Goal: Information Seeking & Learning: Learn about a topic

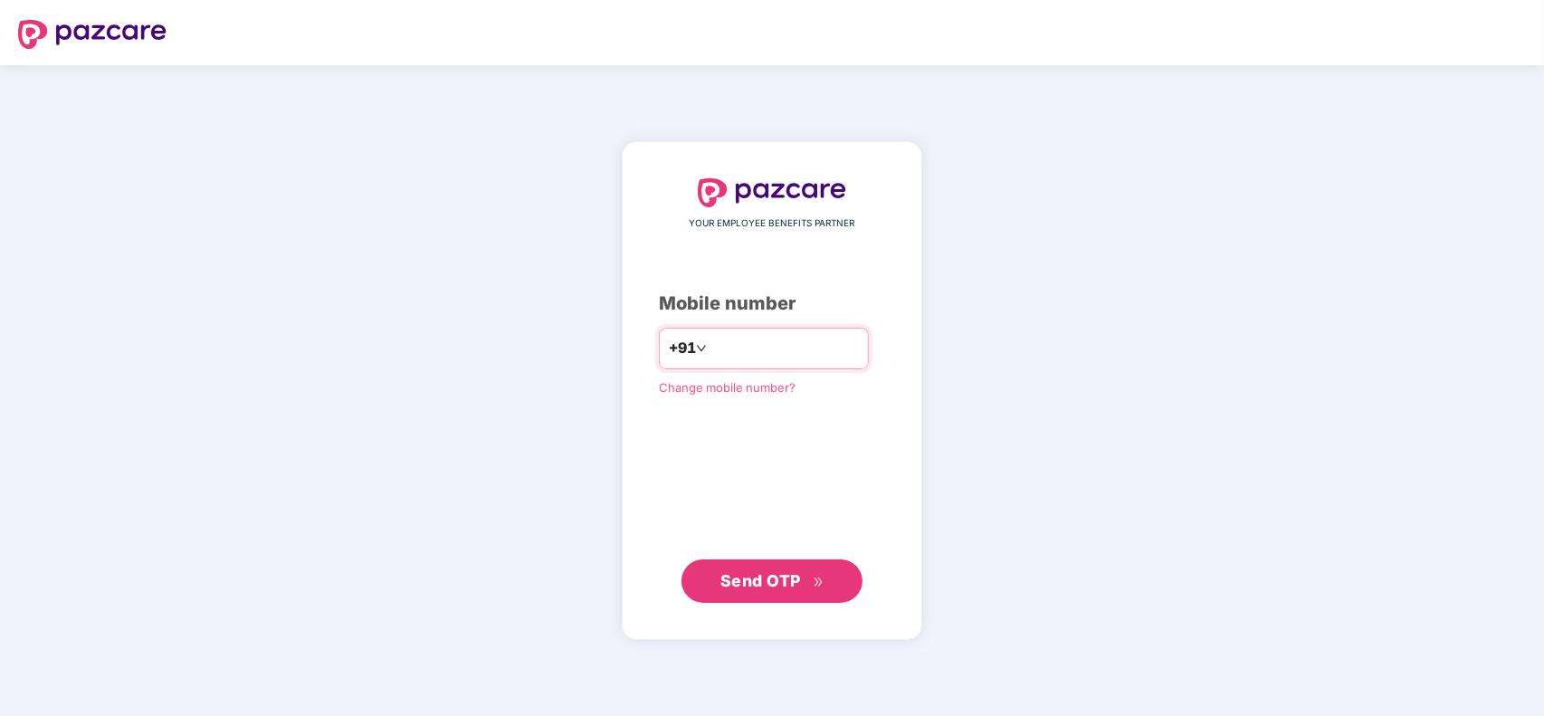
click at [752, 340] on input "number" at bounding box center [785, 348] width 148 height 29
type input "**********"
click at [774, 579] on span "Send OTP" at bounding box center [761, 580] width 81 height 19
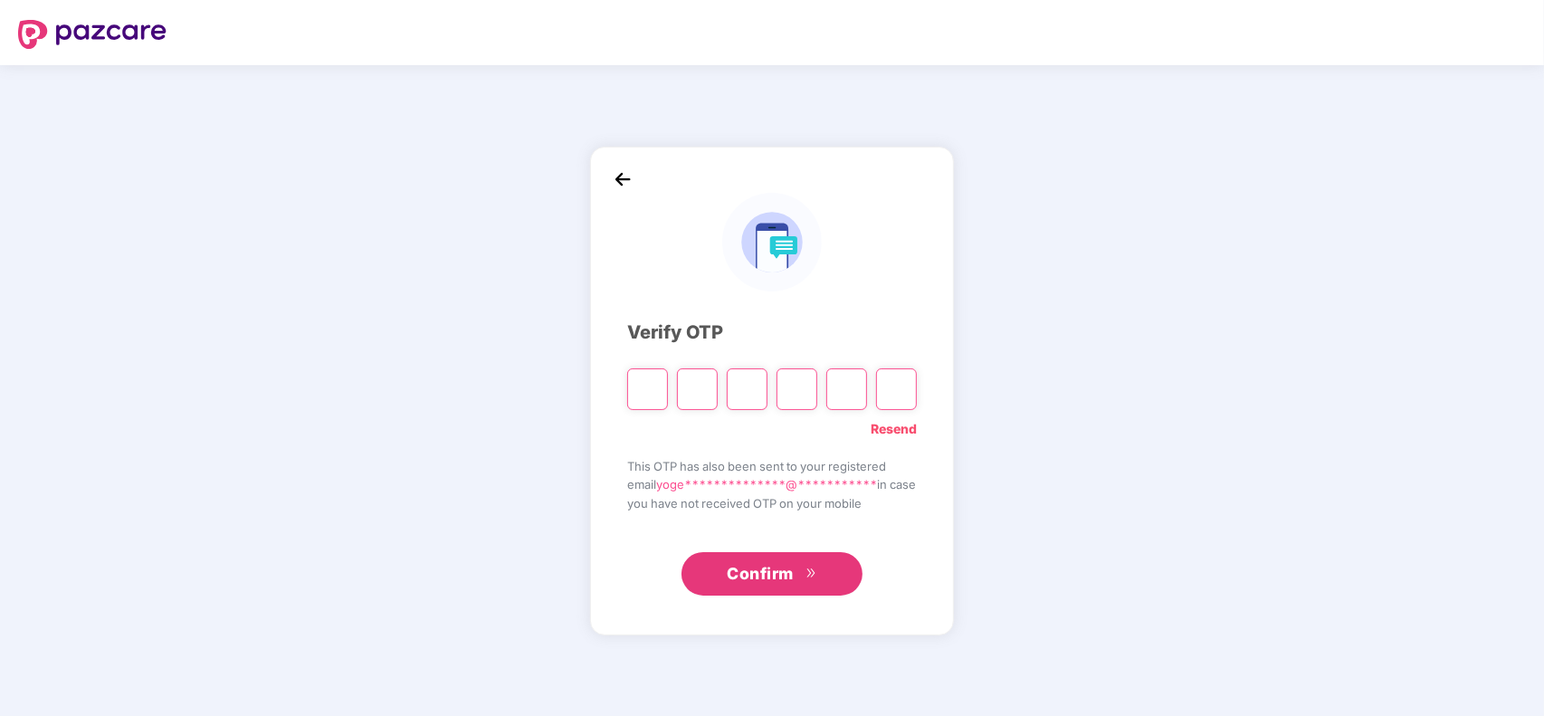
type input "*"
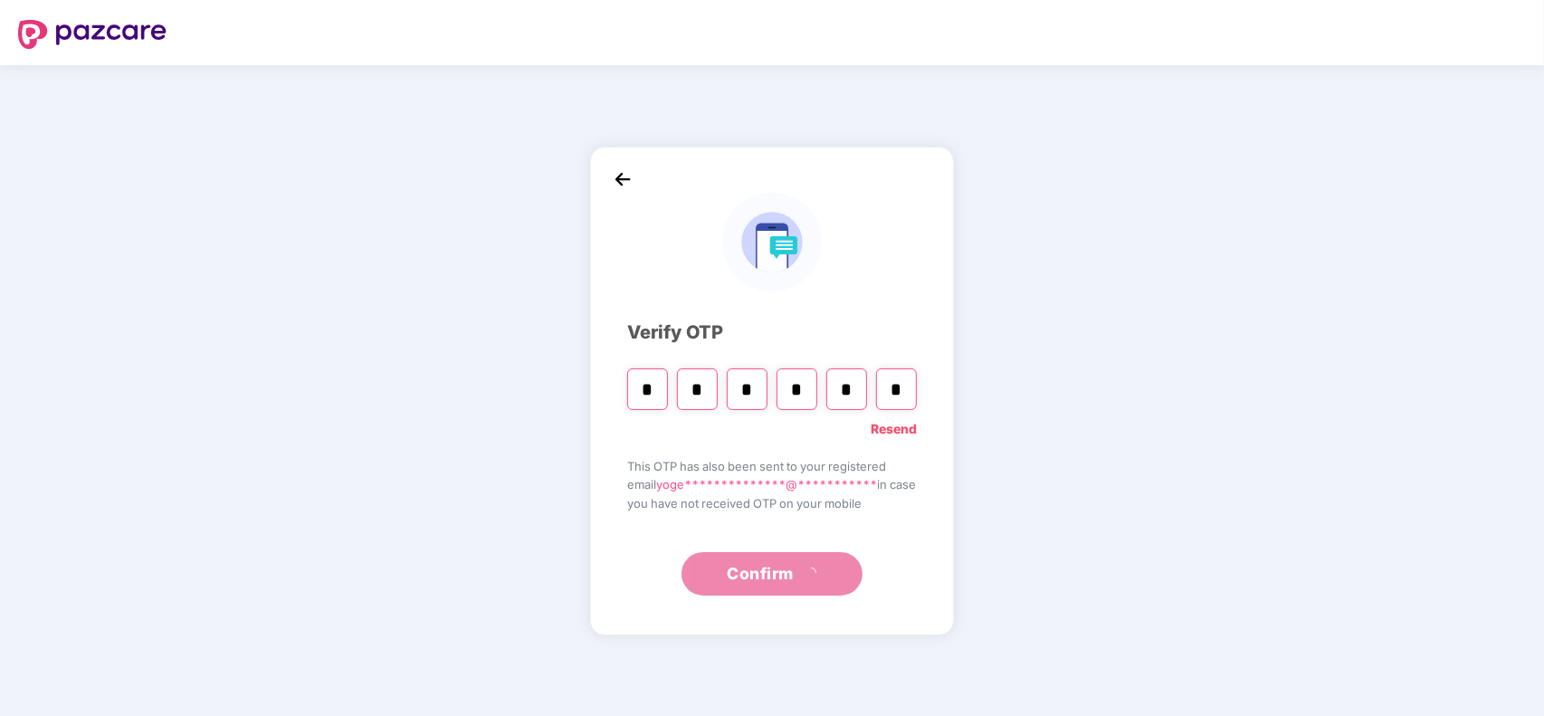
type input "*"
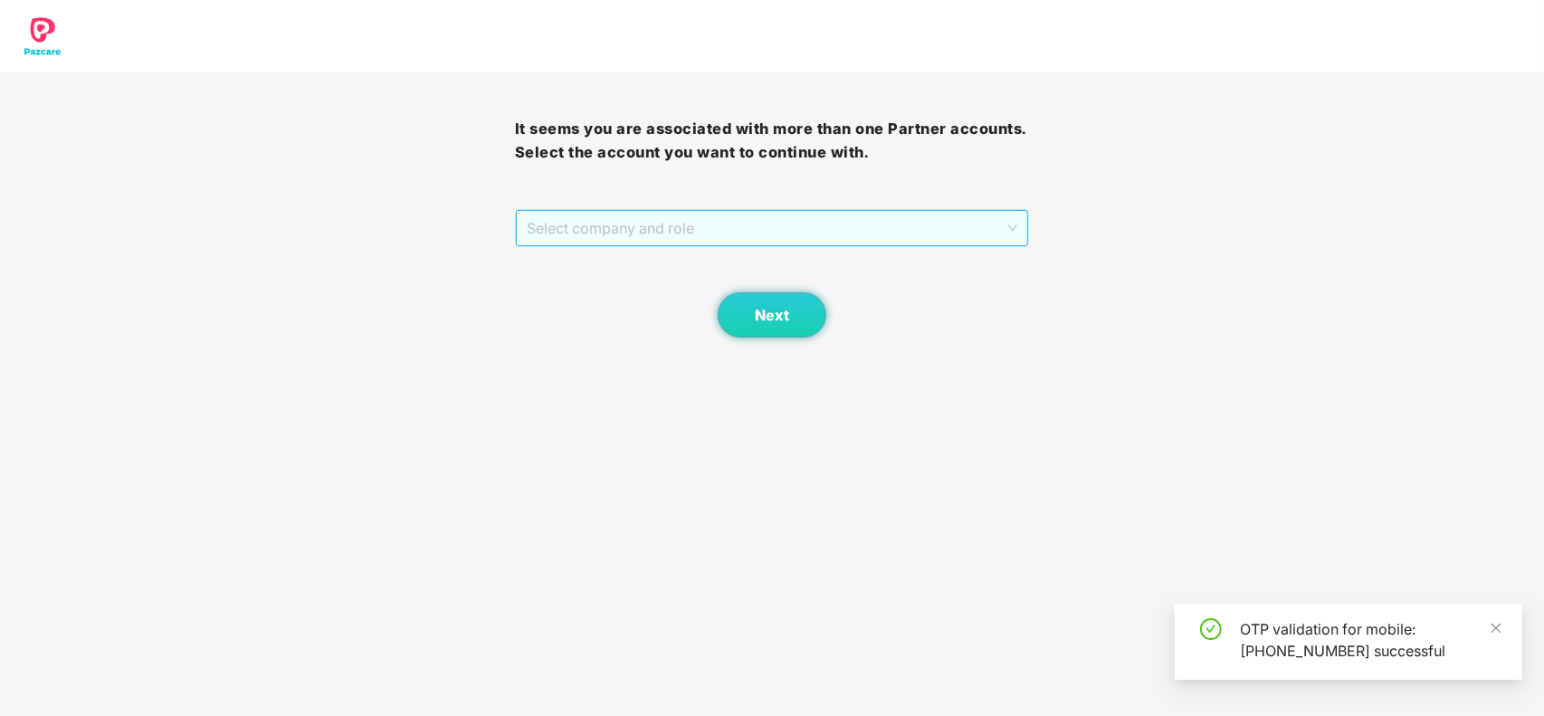
click at [630, 237] on span "Select company and role" at bounding box center [773, 228] width 492 height 34
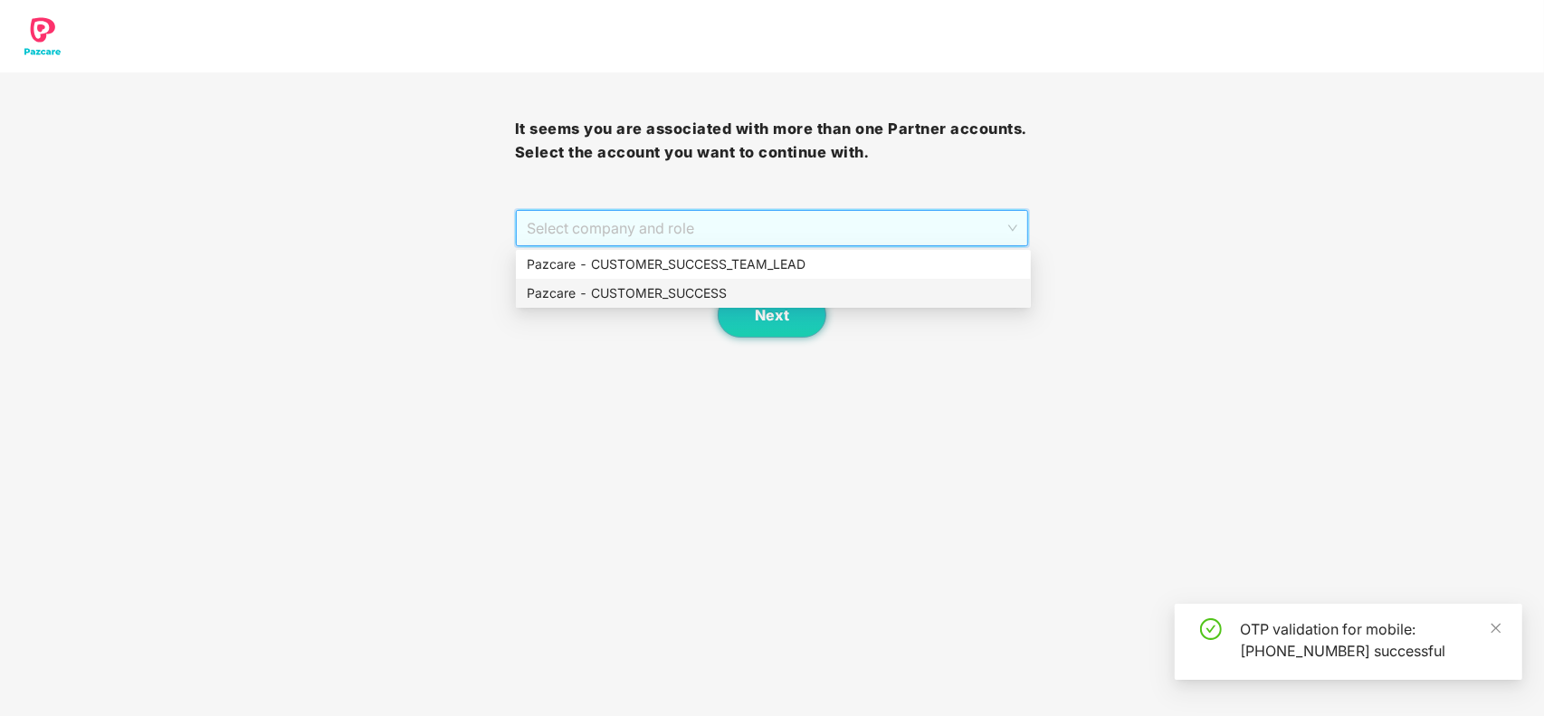
click at [626, 292] on div "Pazcare - CUSTOMER_SUCCESS" at bounding box center [773, 293] width 493 height 20
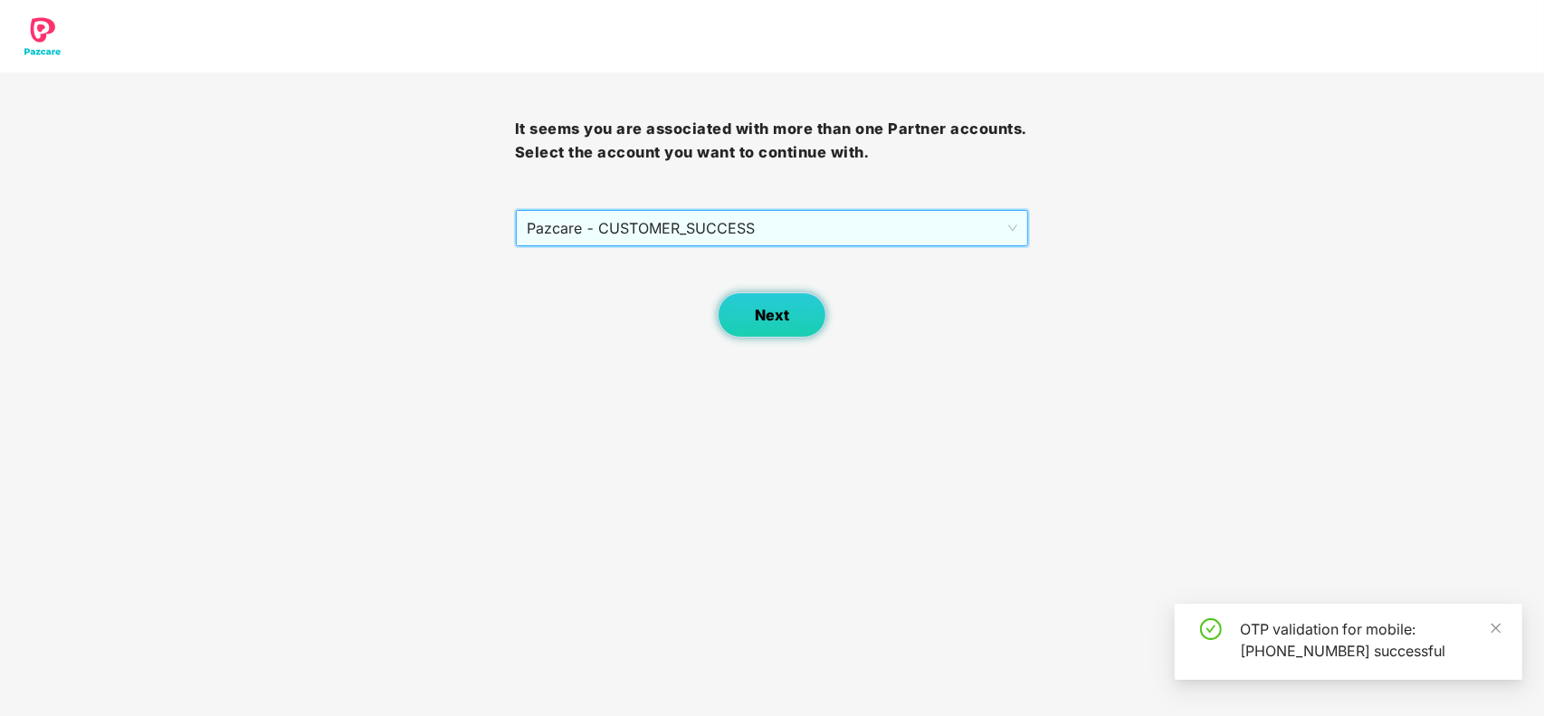
click at [784, 308] on span "Next" at bounding box center [772, 315] width 34 height 17
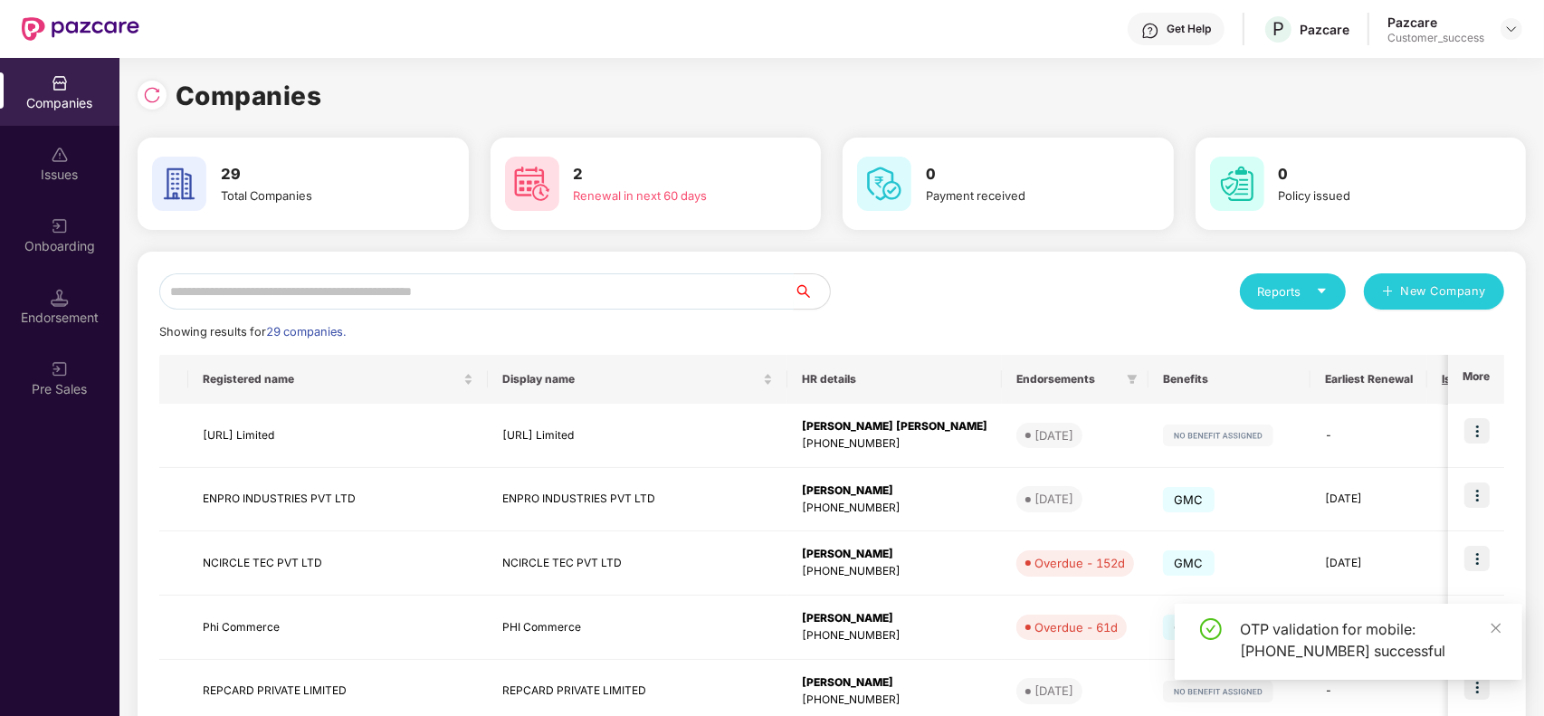
click at [559, 285] on input "text" at bounding box center [476, 291] width 635 height 36
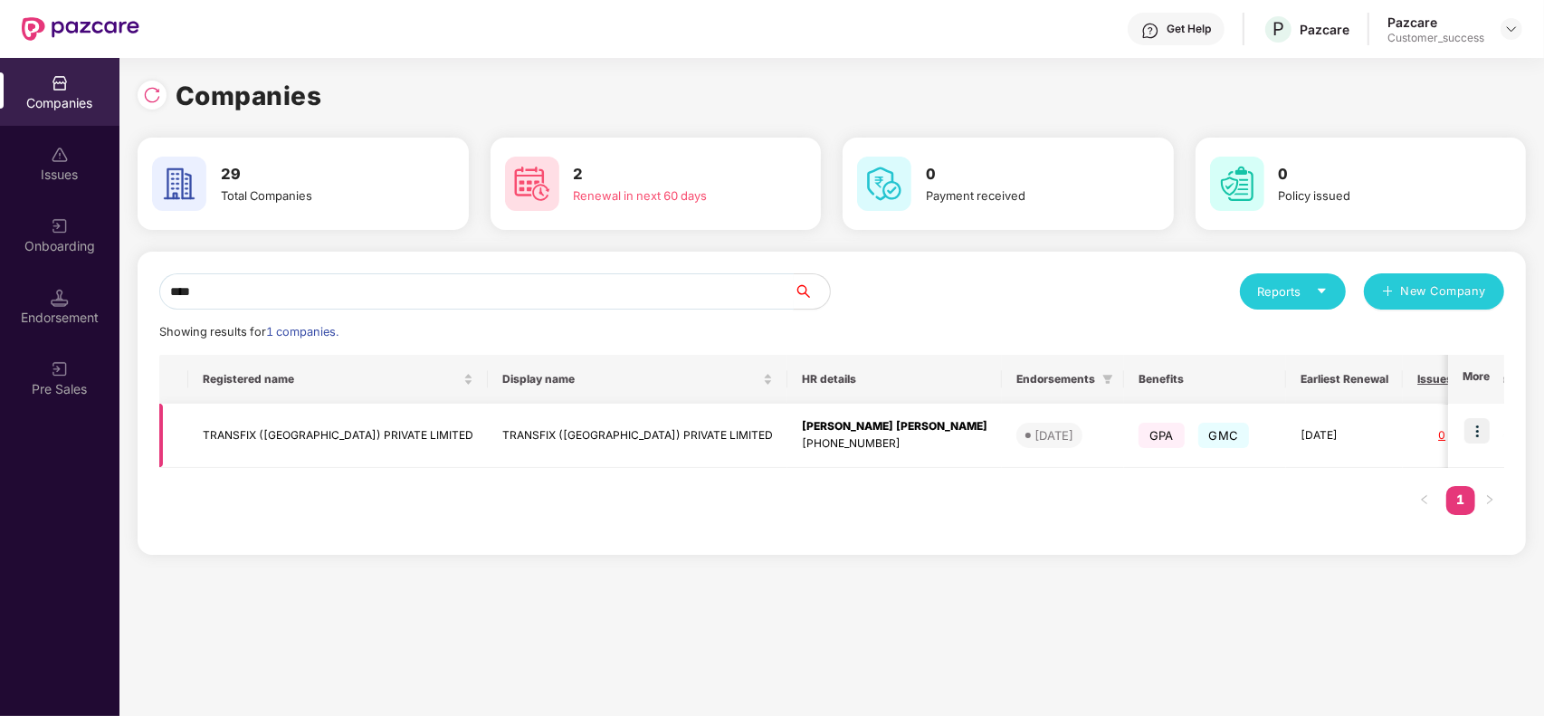
type input "****"
click at [1492, 441] on td at bounding box center [1476, 436] width 56 height 64
click at [1480, 436] on img at bounding box center [1477, 430] width 25 height 25
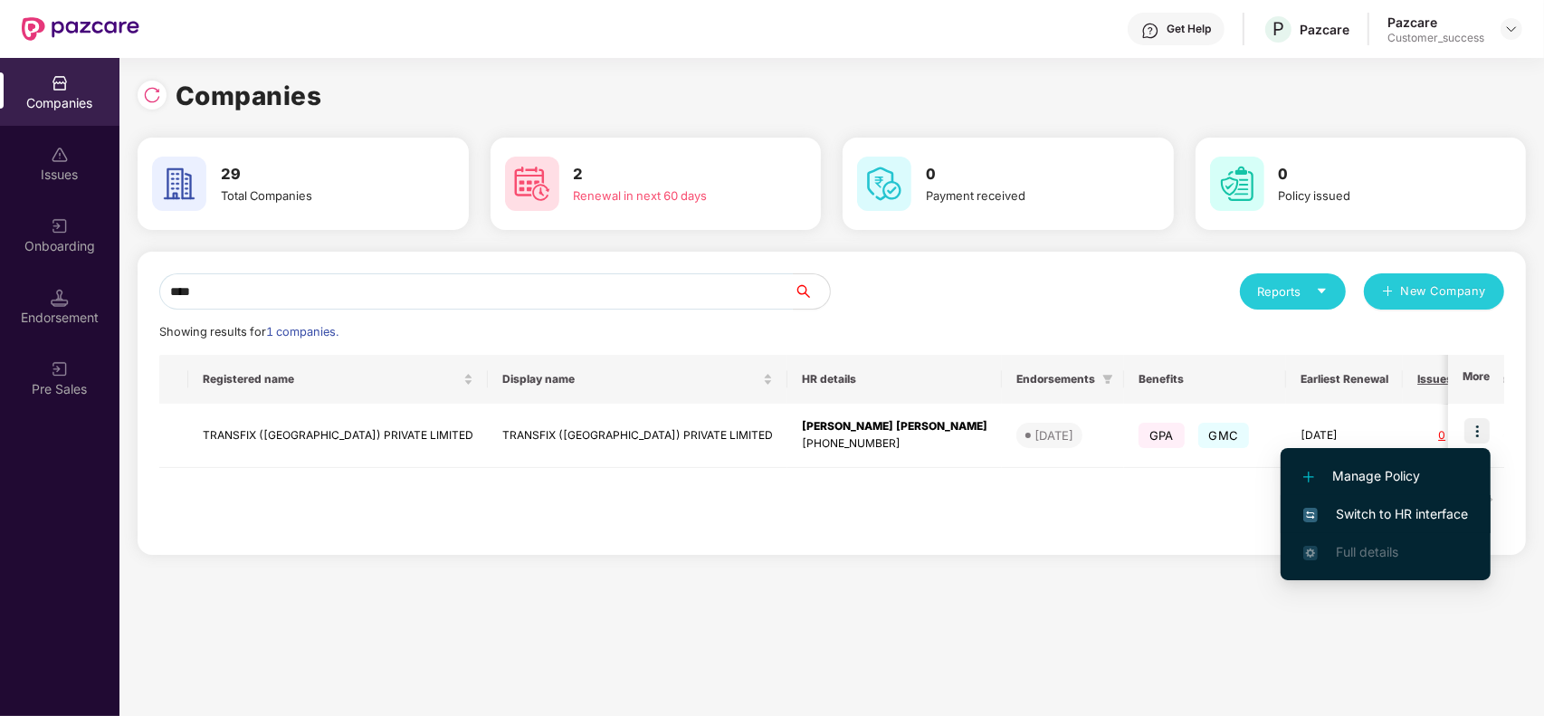
click at [1381, 501] on li "Switch to HR interface" at bounding box center [1386, 514] width 210 height 38
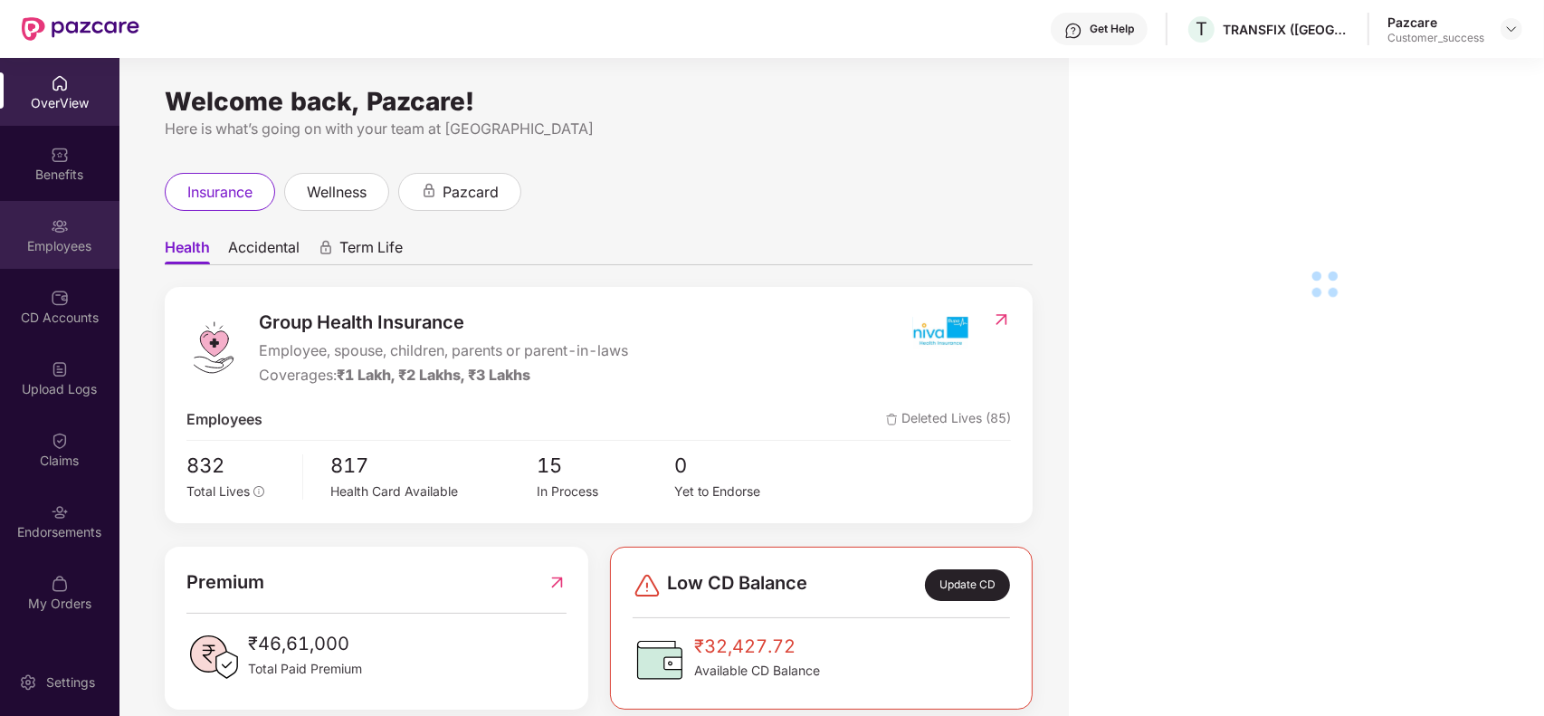
click at [52, 241] on div "Employees" at bounding box center [59, 246] width 119 height 18
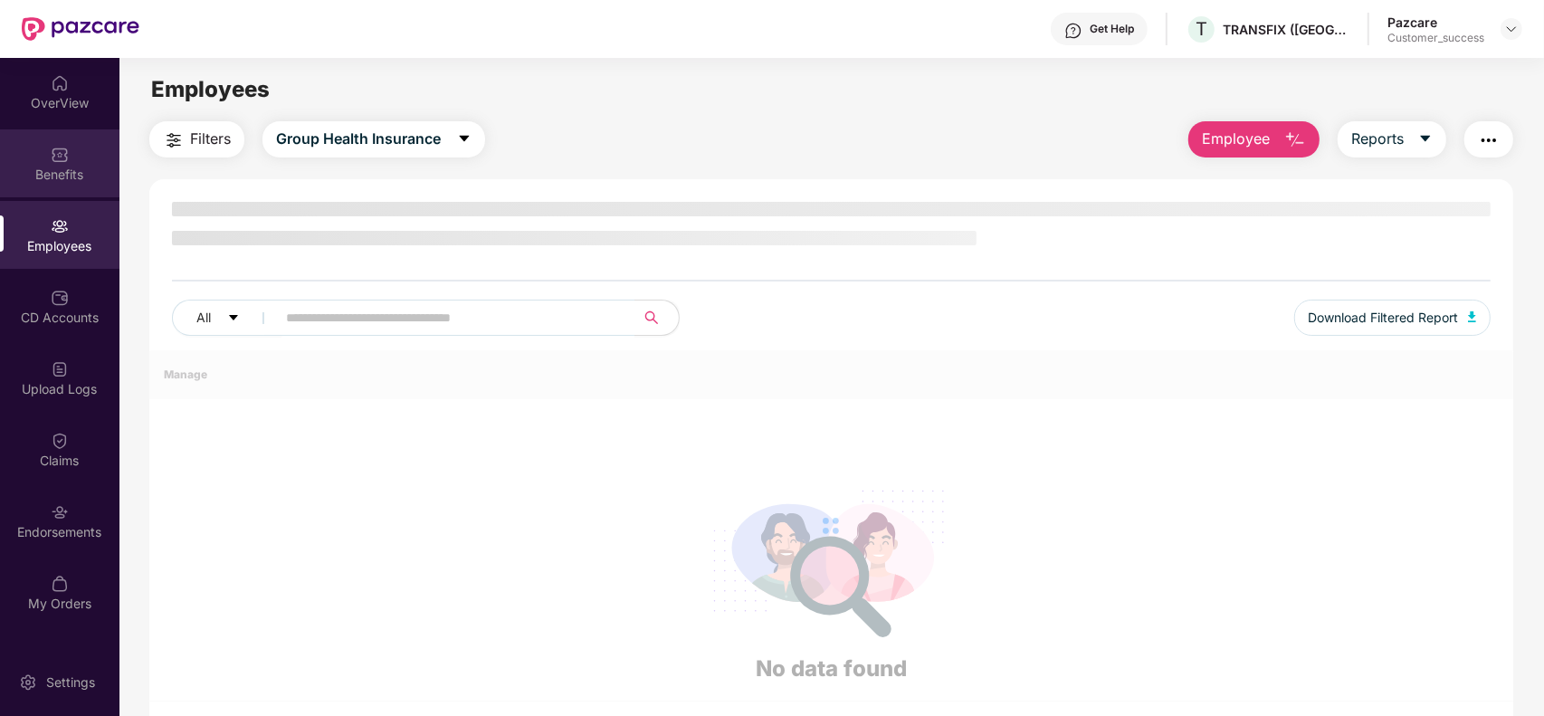
click at [61, 175] on div "Benefits" at bounding box center [59, 175] width 119 height 18
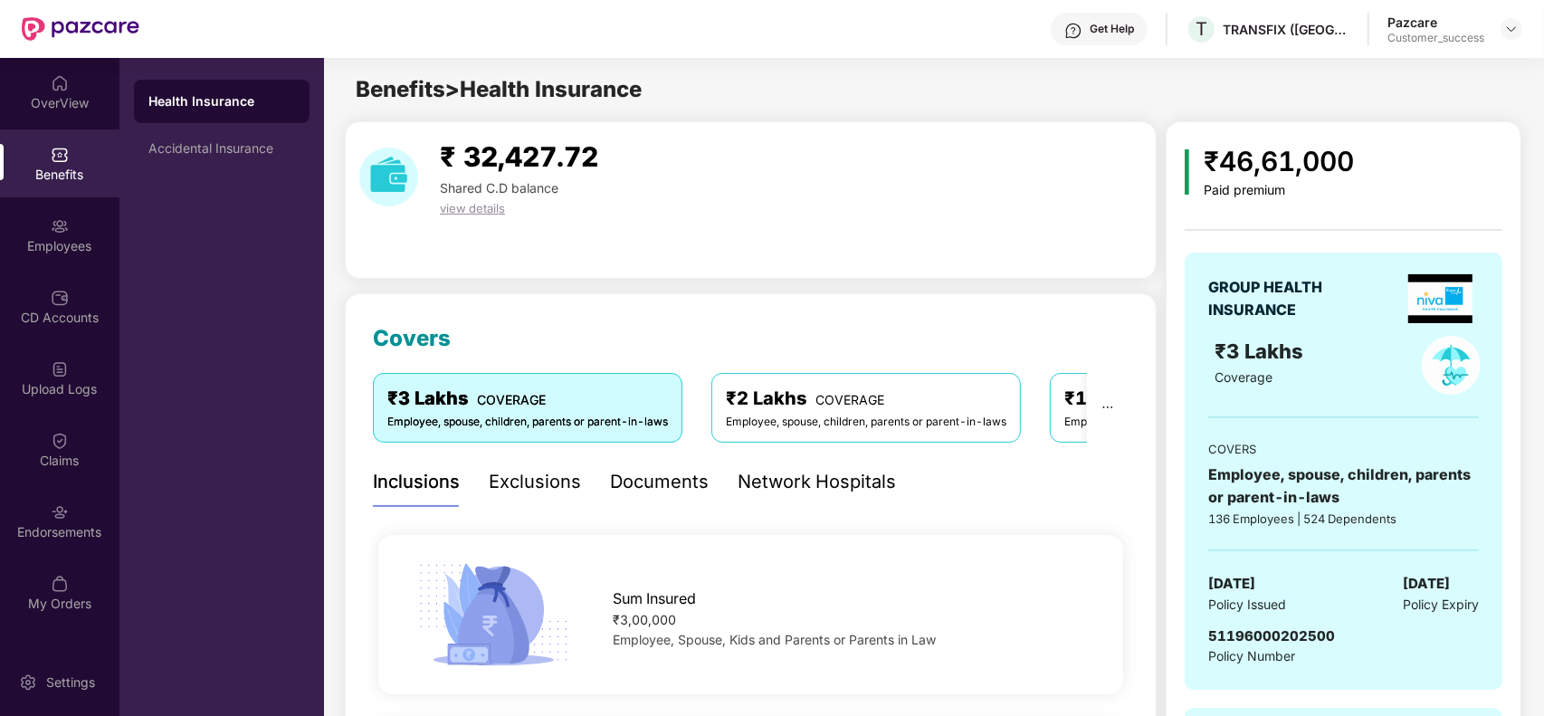
click at [192, 151] on div "Accidental Insurance" at bounding box center [221, 148] width 147 height 14
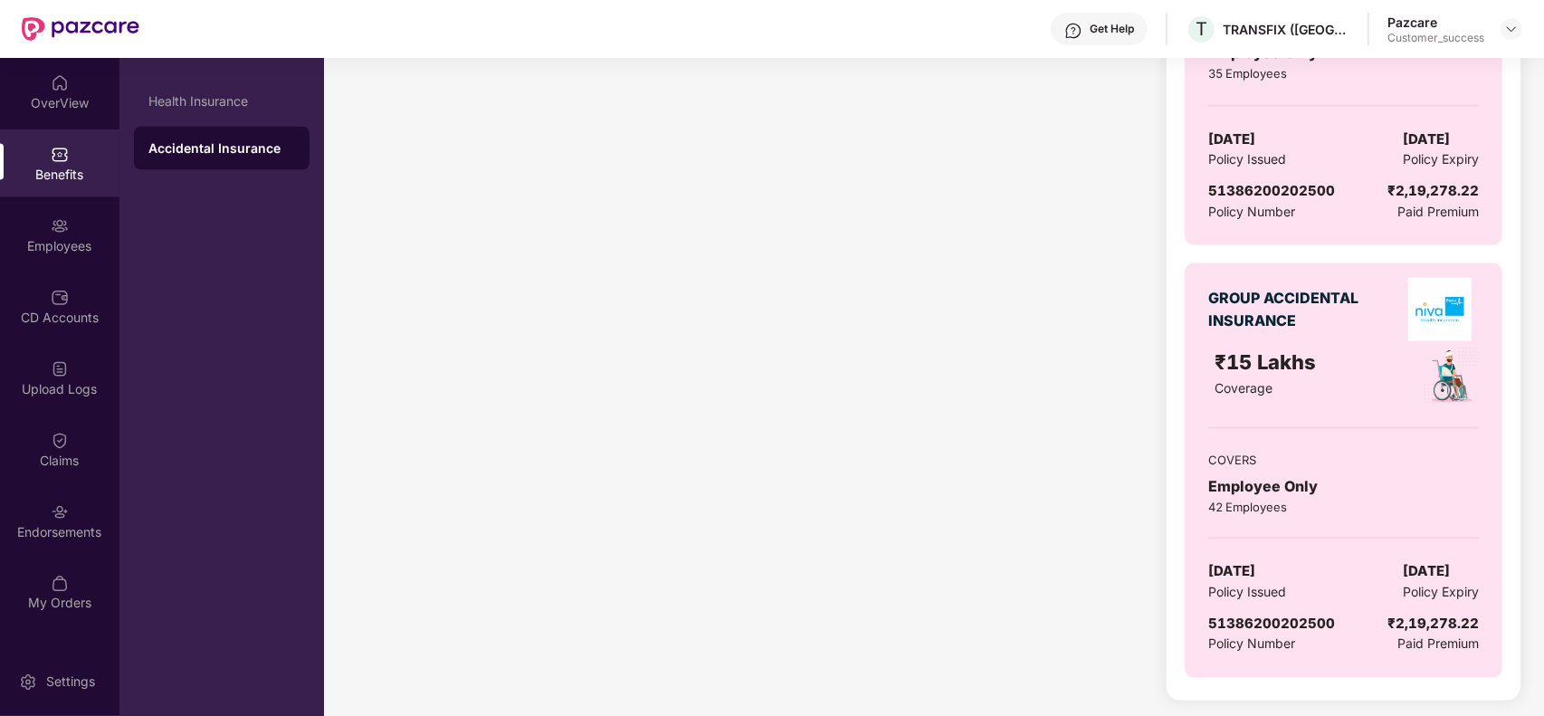
scroll to position [2594, 0]
click at [1231, 232] on div "GROUP ACCIDENTAL INSURANCE ₹10 Lakhs Coverage COVERS Employee Only 35 Employees…" at bounding box center [1344, 38] width 318 height 415
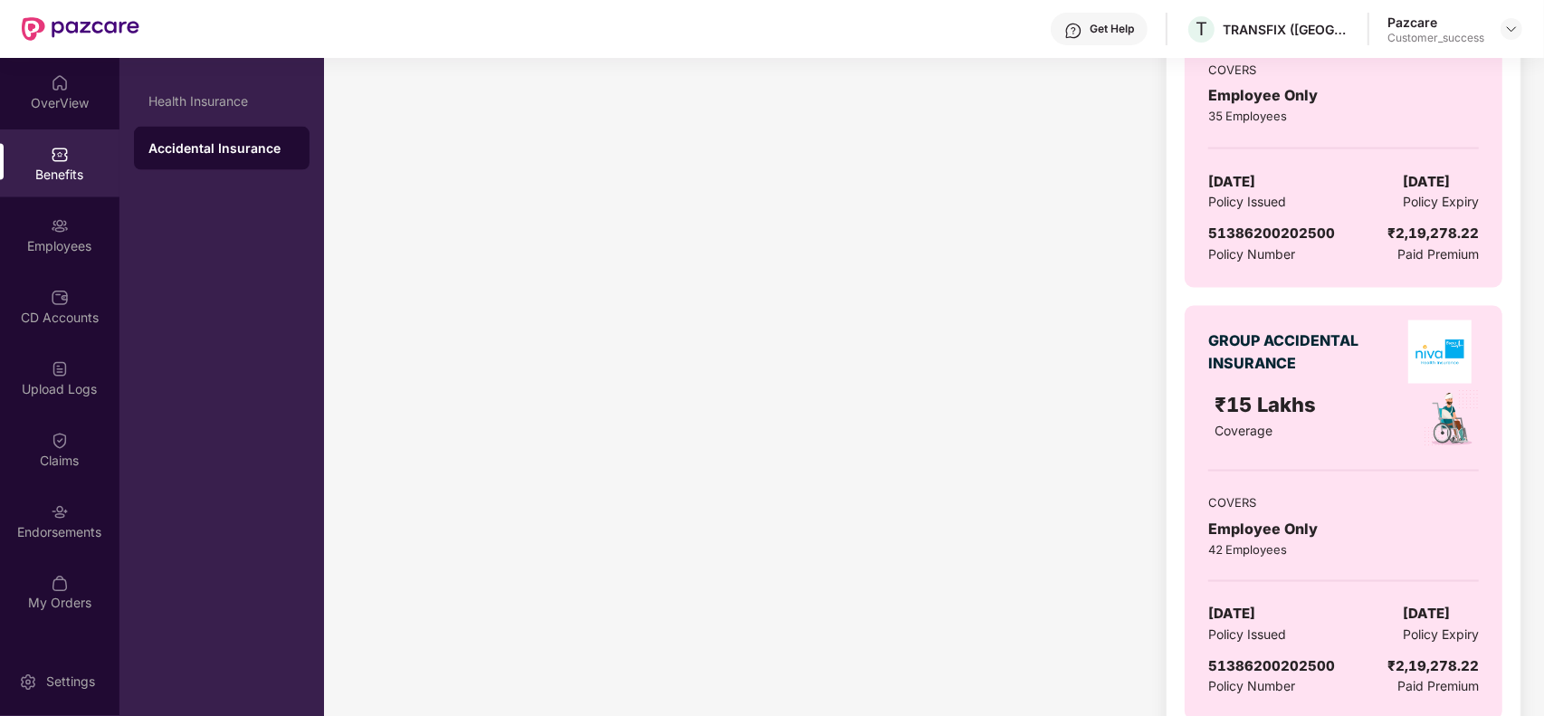
scroll to position [2548, 0]
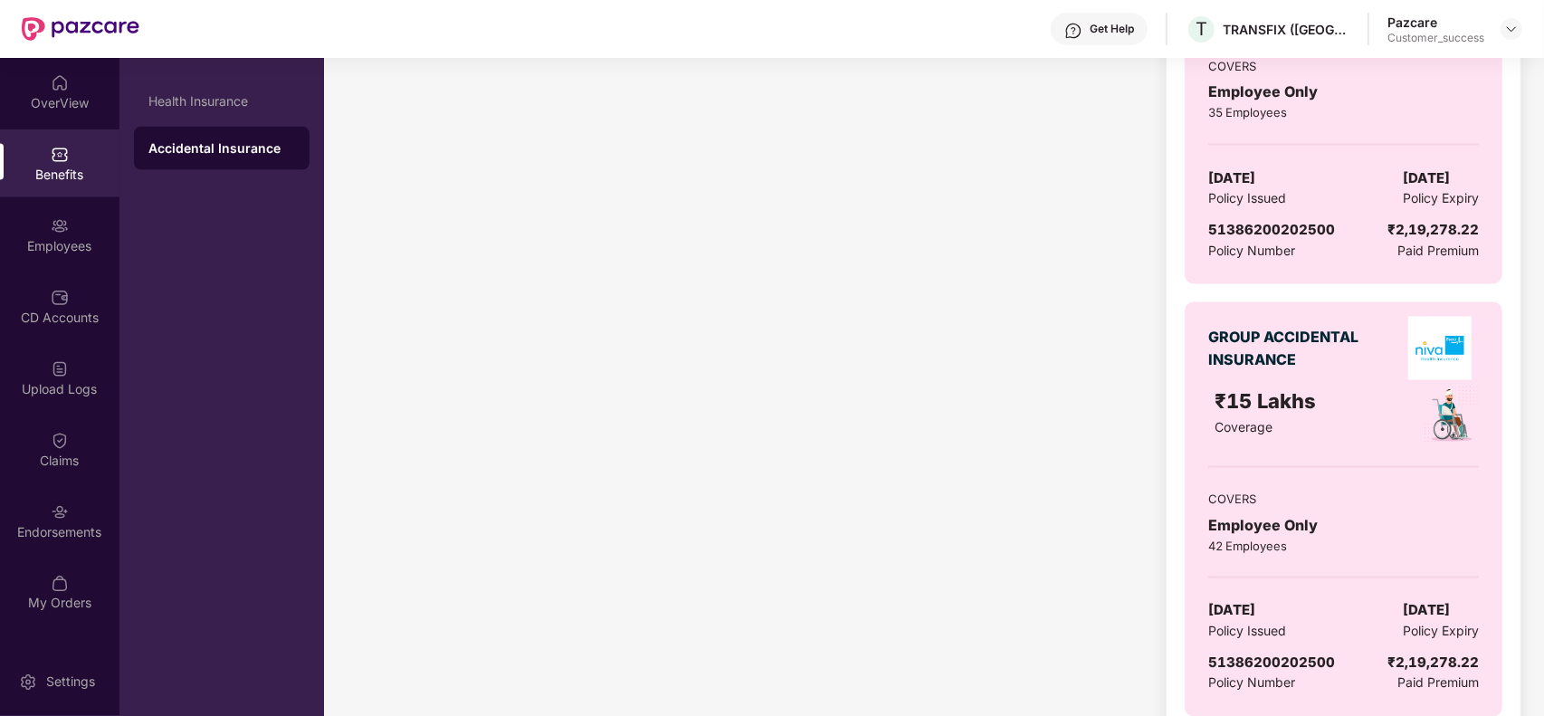
click at [1315, 313] on div "GROUP ACCIDENTAL INSURANCE ₹15 Lakhs Coverage COVERS Employee Only 42 Employees…" at bounding box center [1344, 509] width 318 height 415
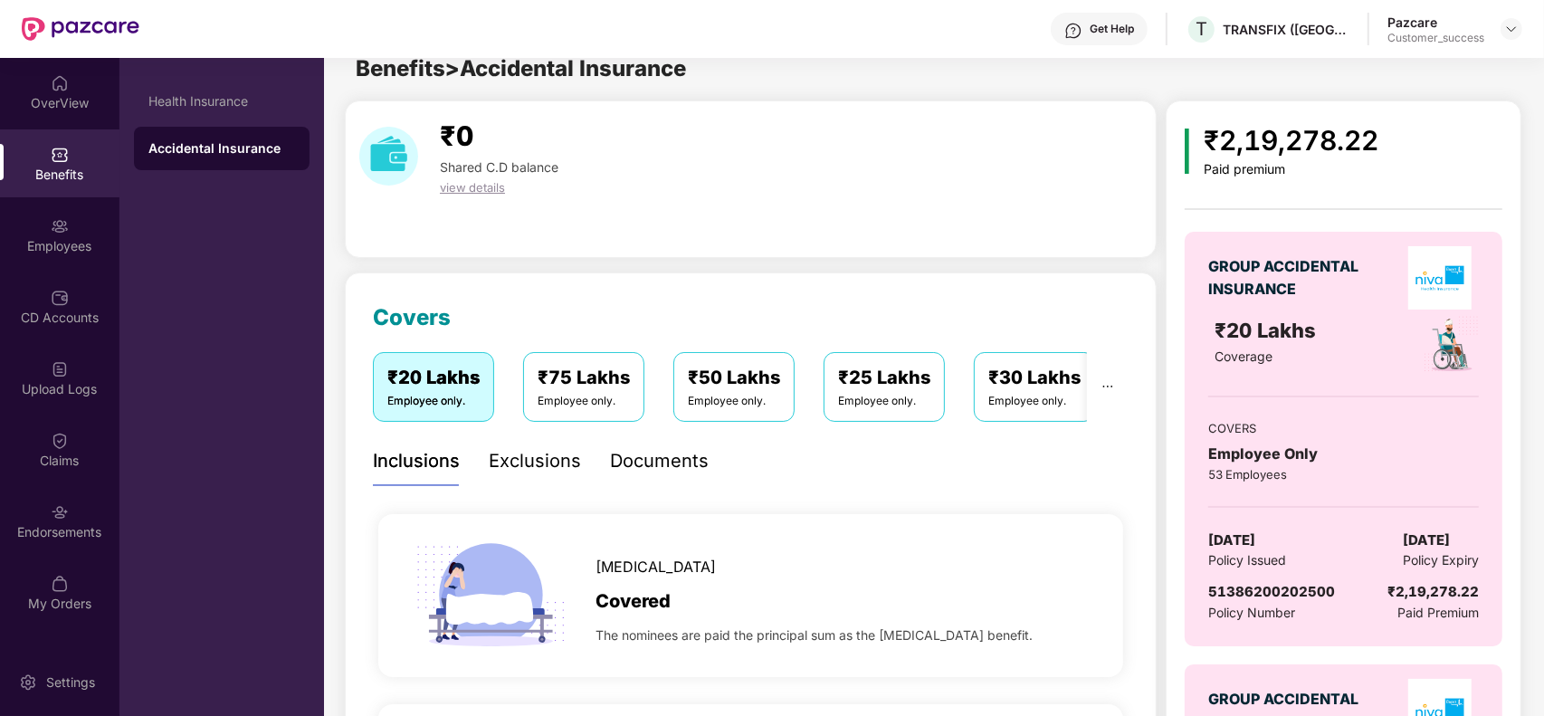
scroll to position [0, 0]
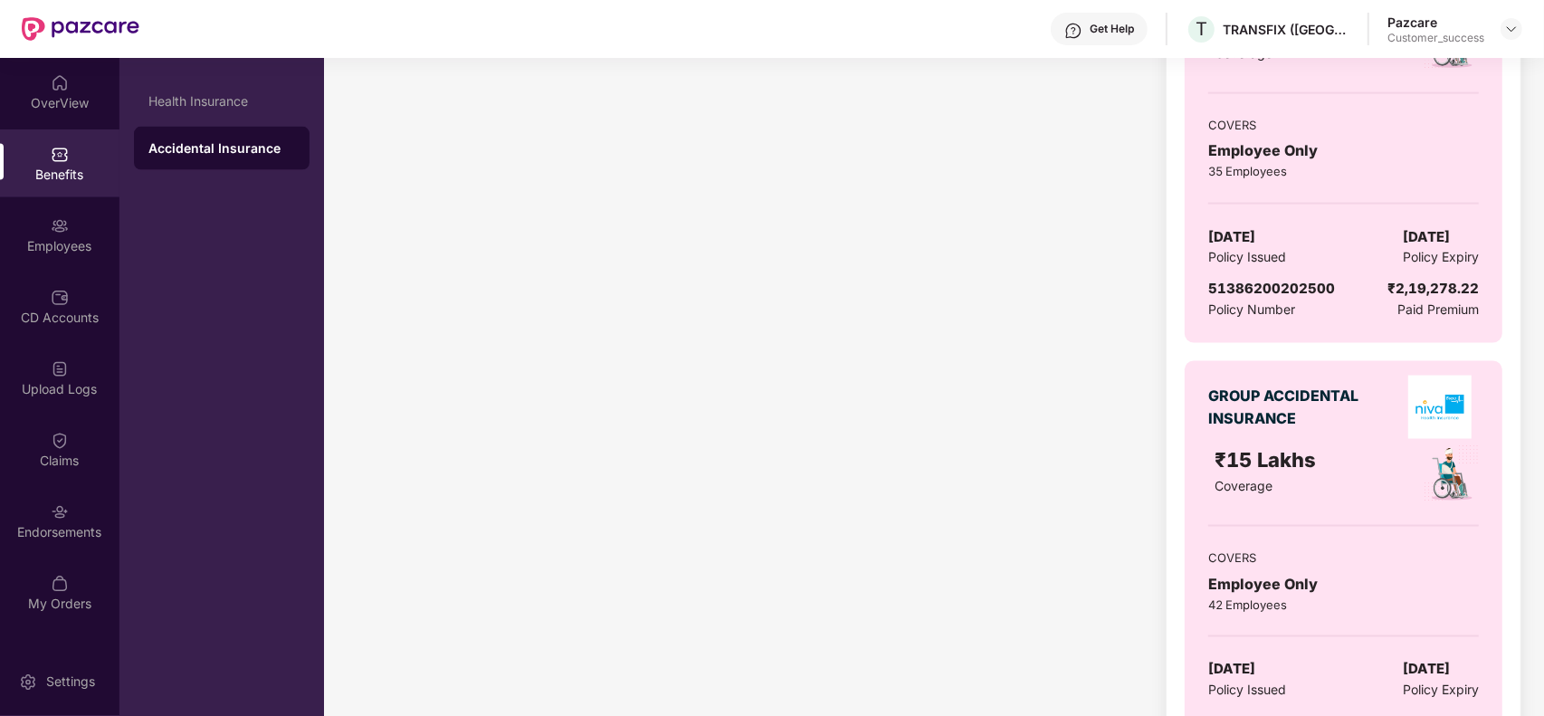
scroll to position [2594, 0]
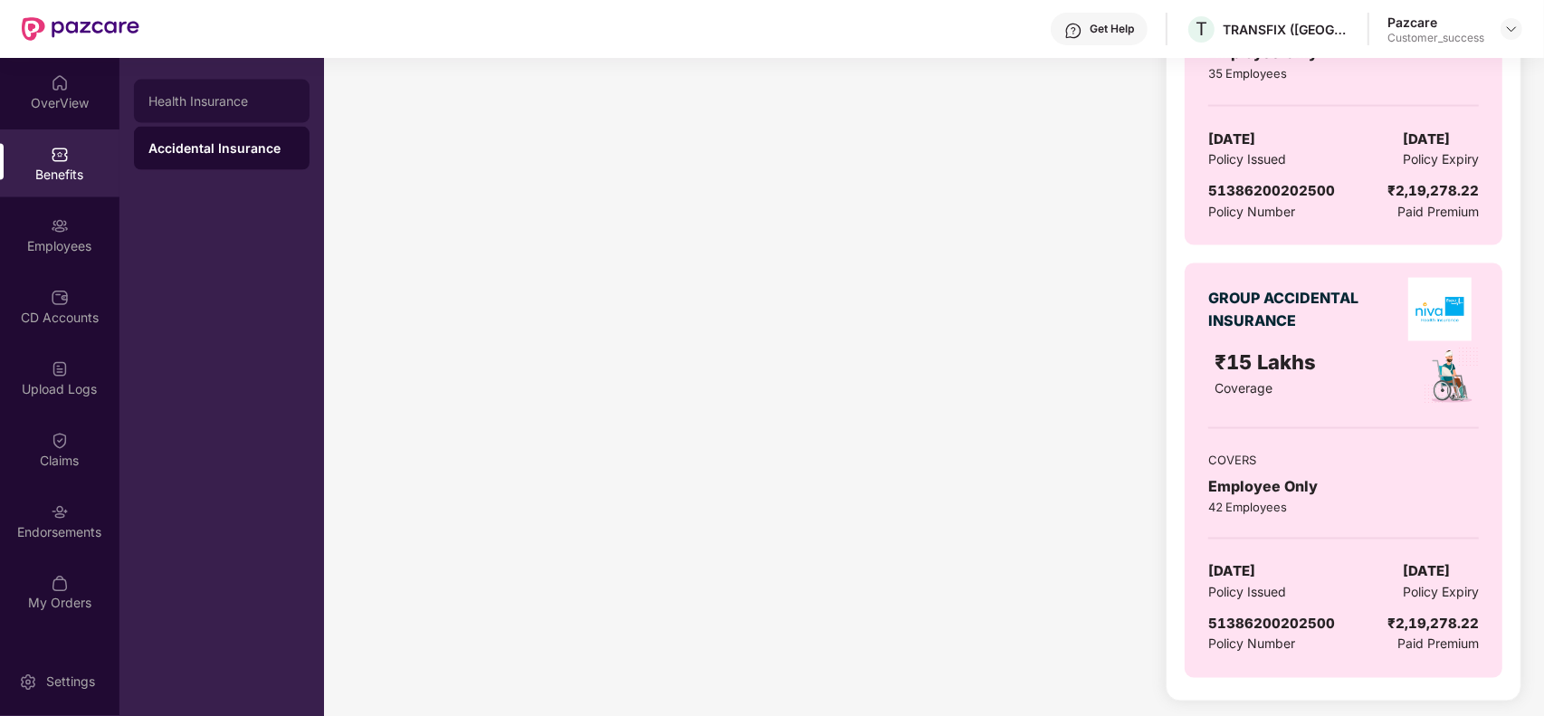
click at [225, 113] on div "Health Insurance" at bounding box center [222, 101] width 176 height 43
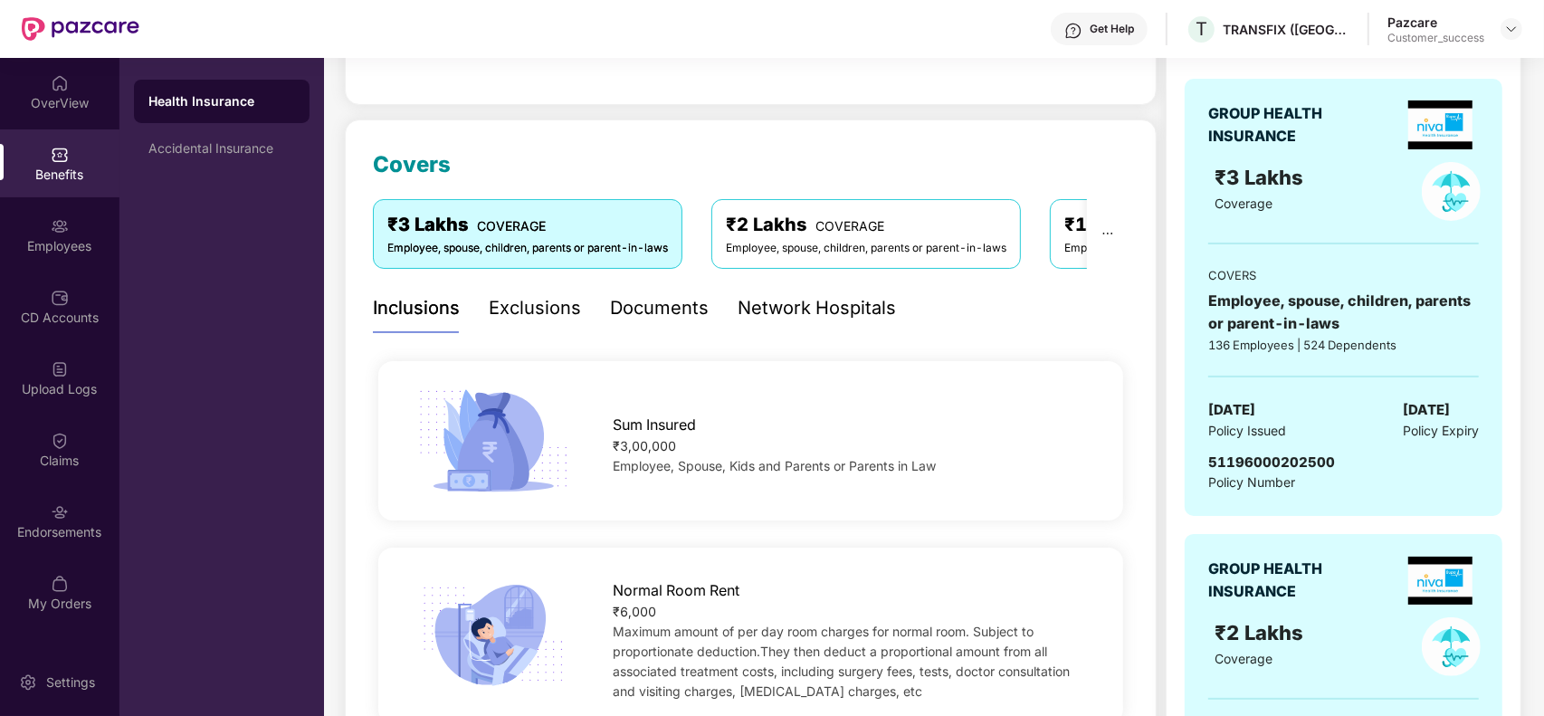
scroll to position [0, 0]
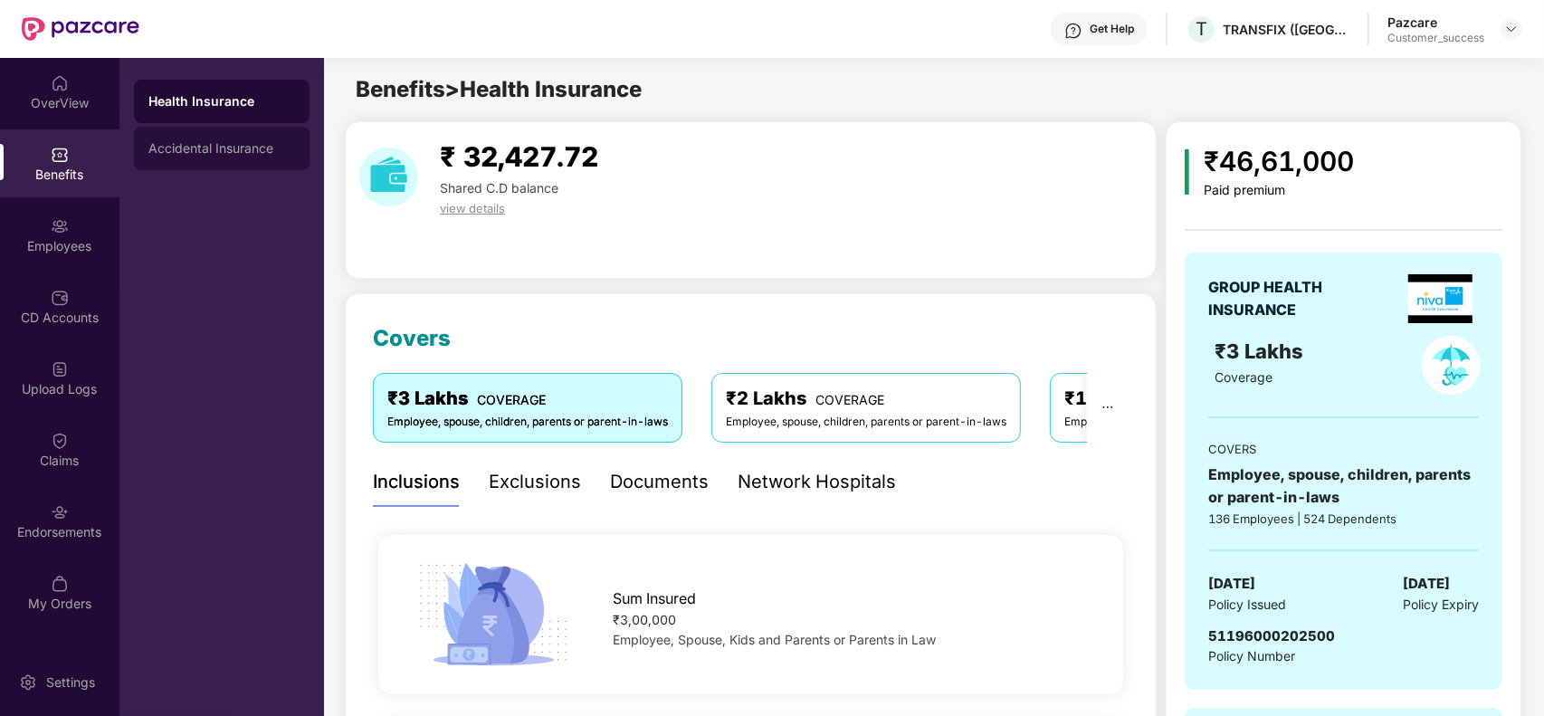
click at [200, 131] on div "Accidental Insurance" at bounding box center [222, 148] width 176 height 43
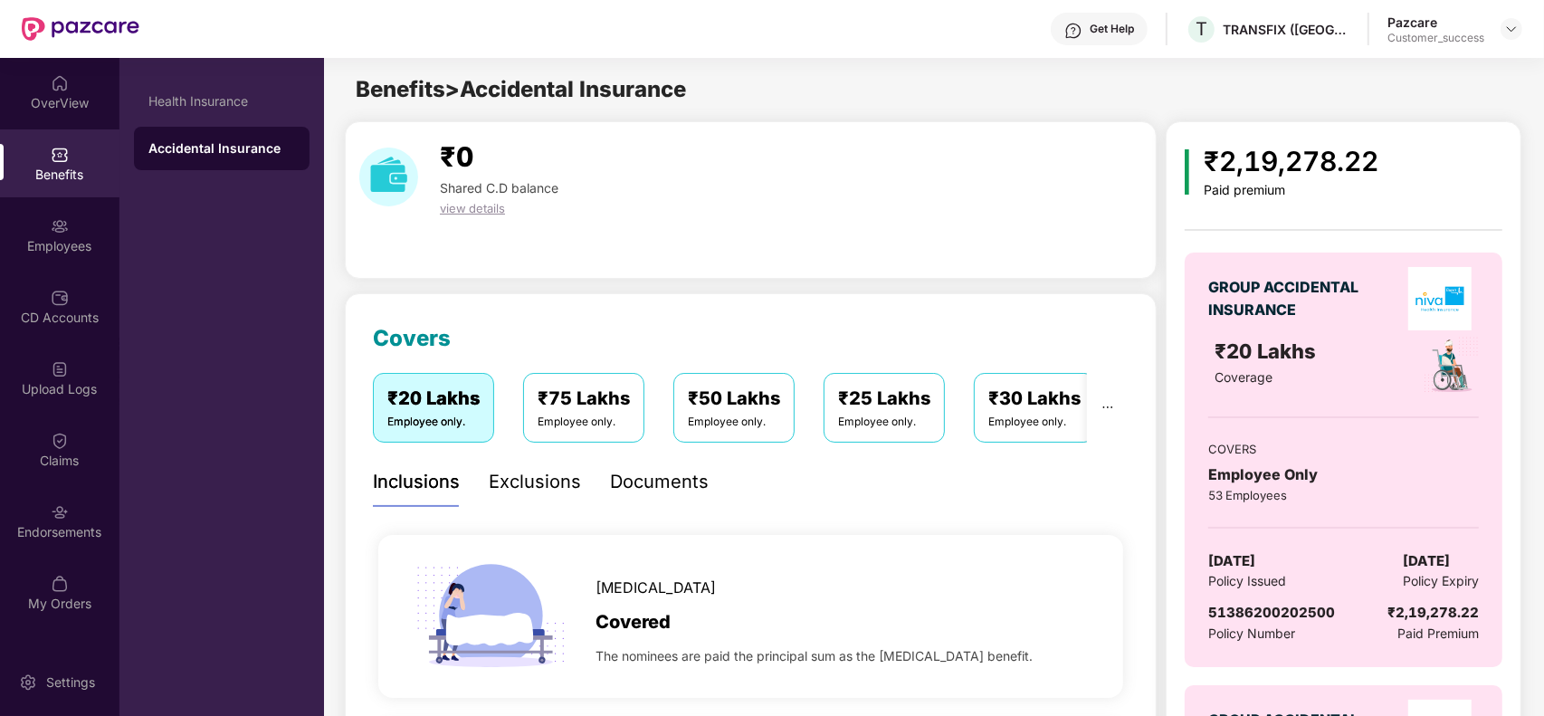
click at [250, 106] on div "Health Insurance" at bounding box center [221, 101] width 147 height 14
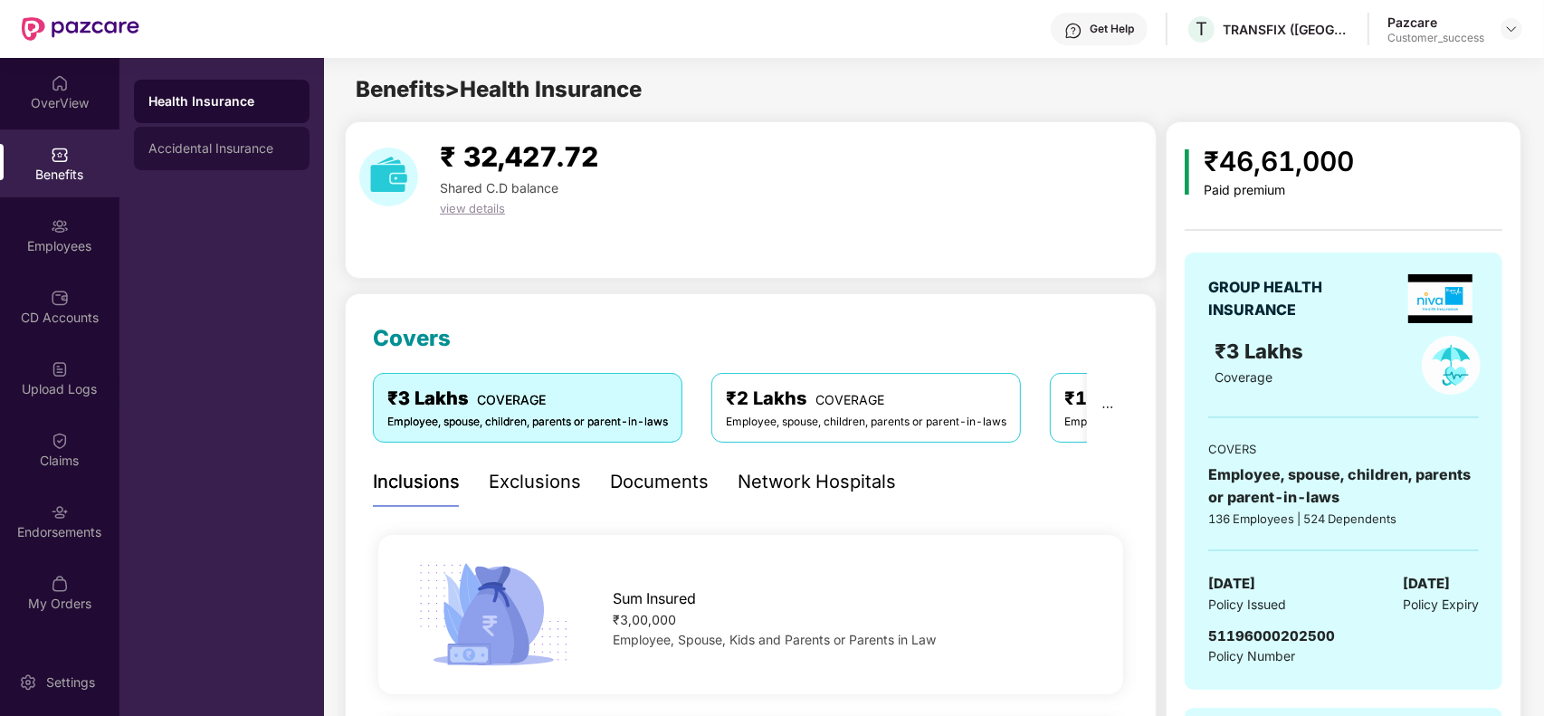
click at [217, 158] on div "Accidental Insurance" at bounding box center [222, 148] width 176 height 43
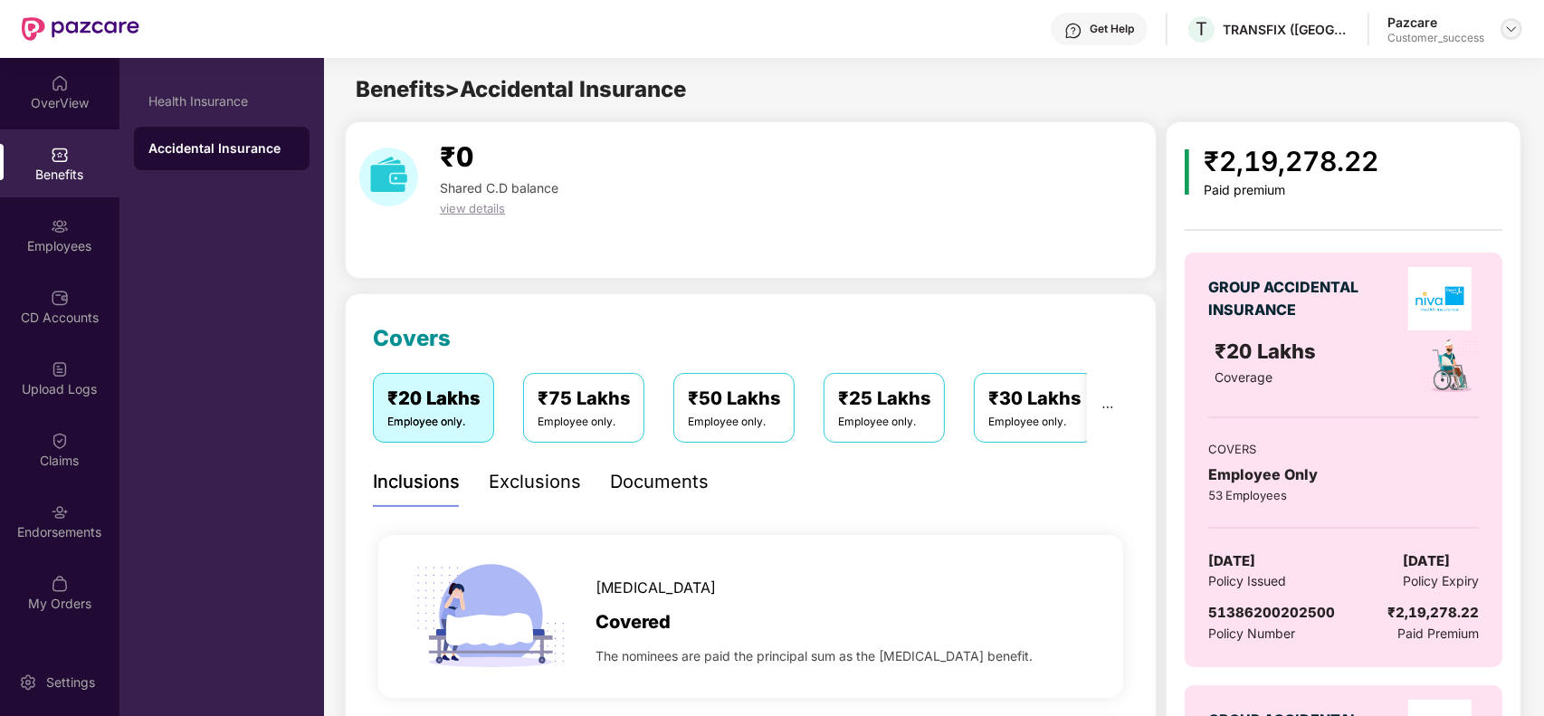
click at [1513, 29] on img at bounding box center [1512, 29] width 14 height 14
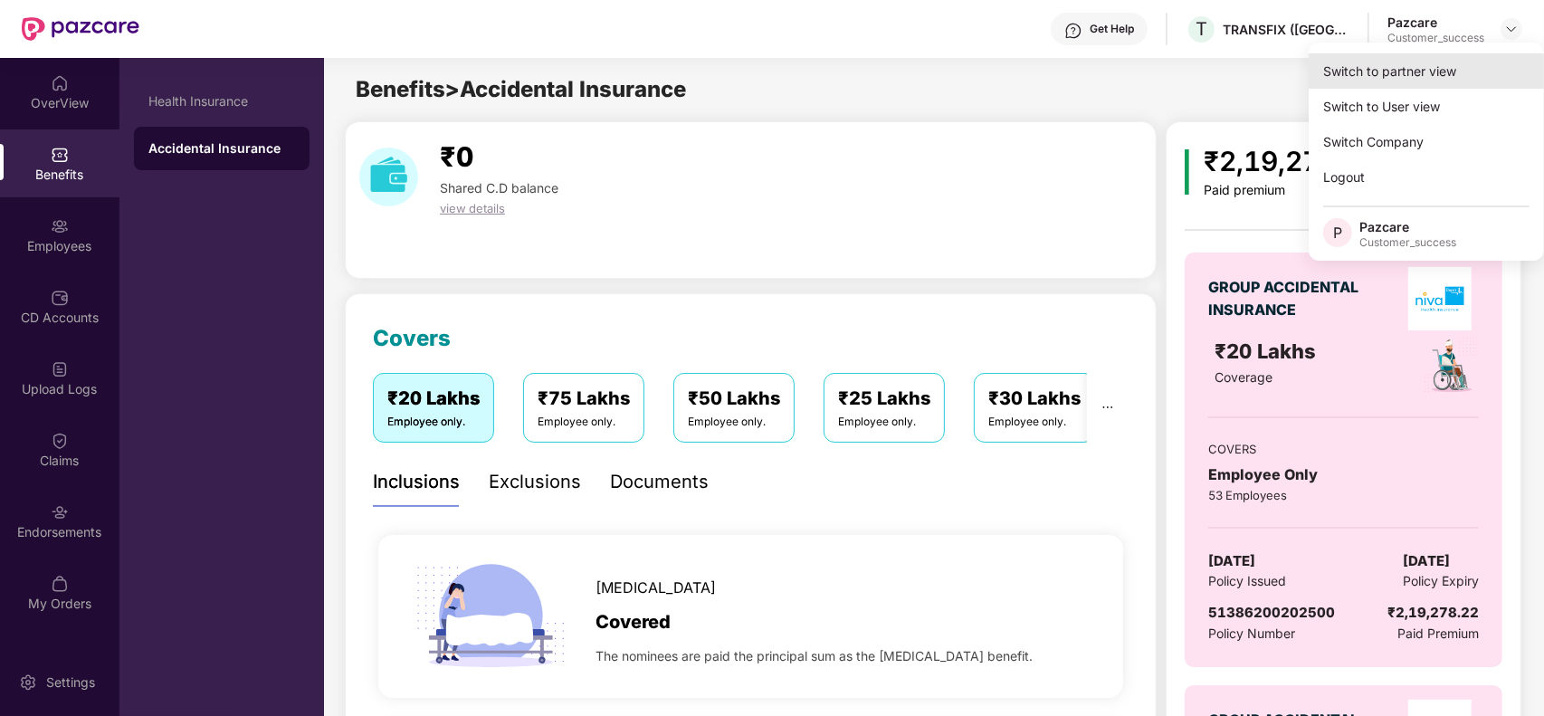
click at [1428, 74] on div "Switch to partner view" at bounding box center [1426, 70] width 235 height 35
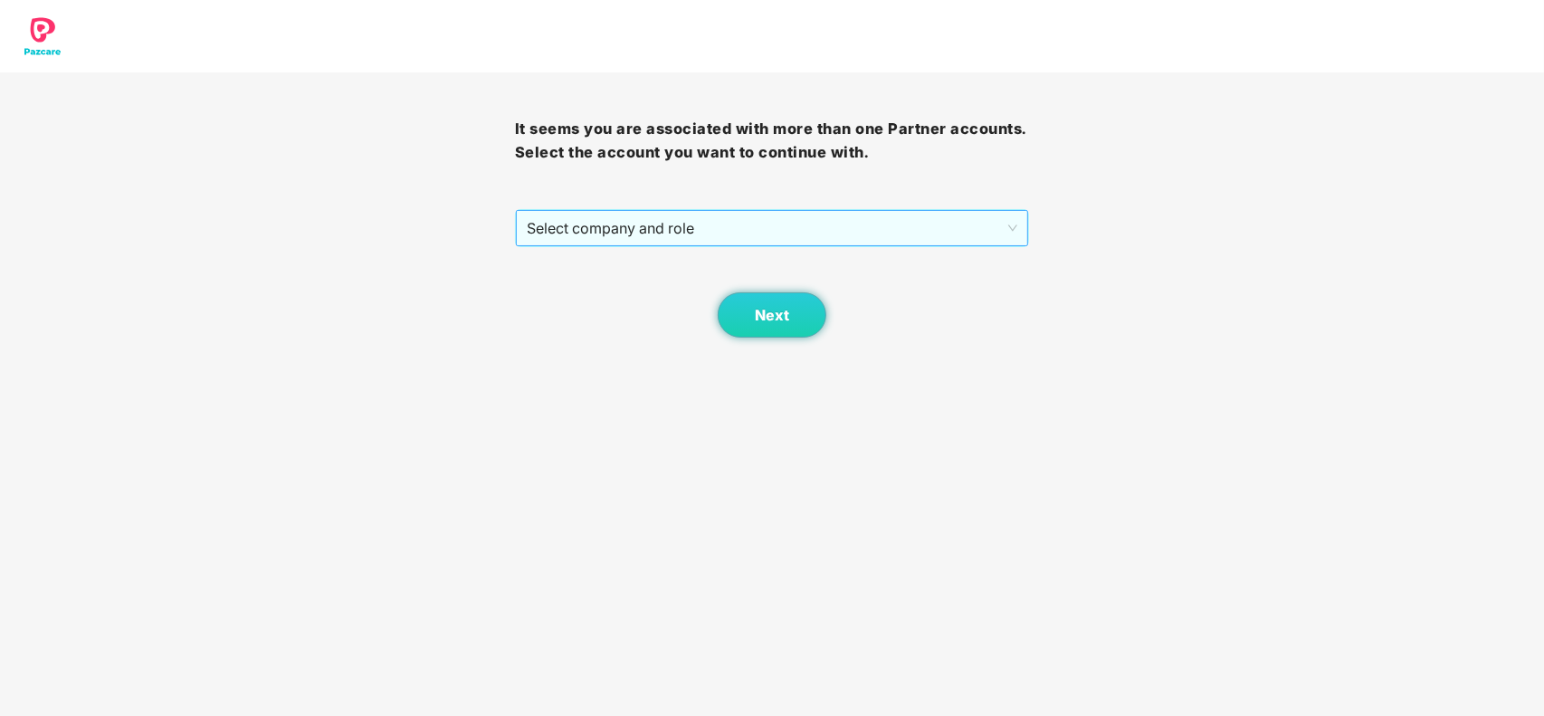
click at [673, 228] on span "Select company and role" at bounding box center [773, 228] width 492 height 34
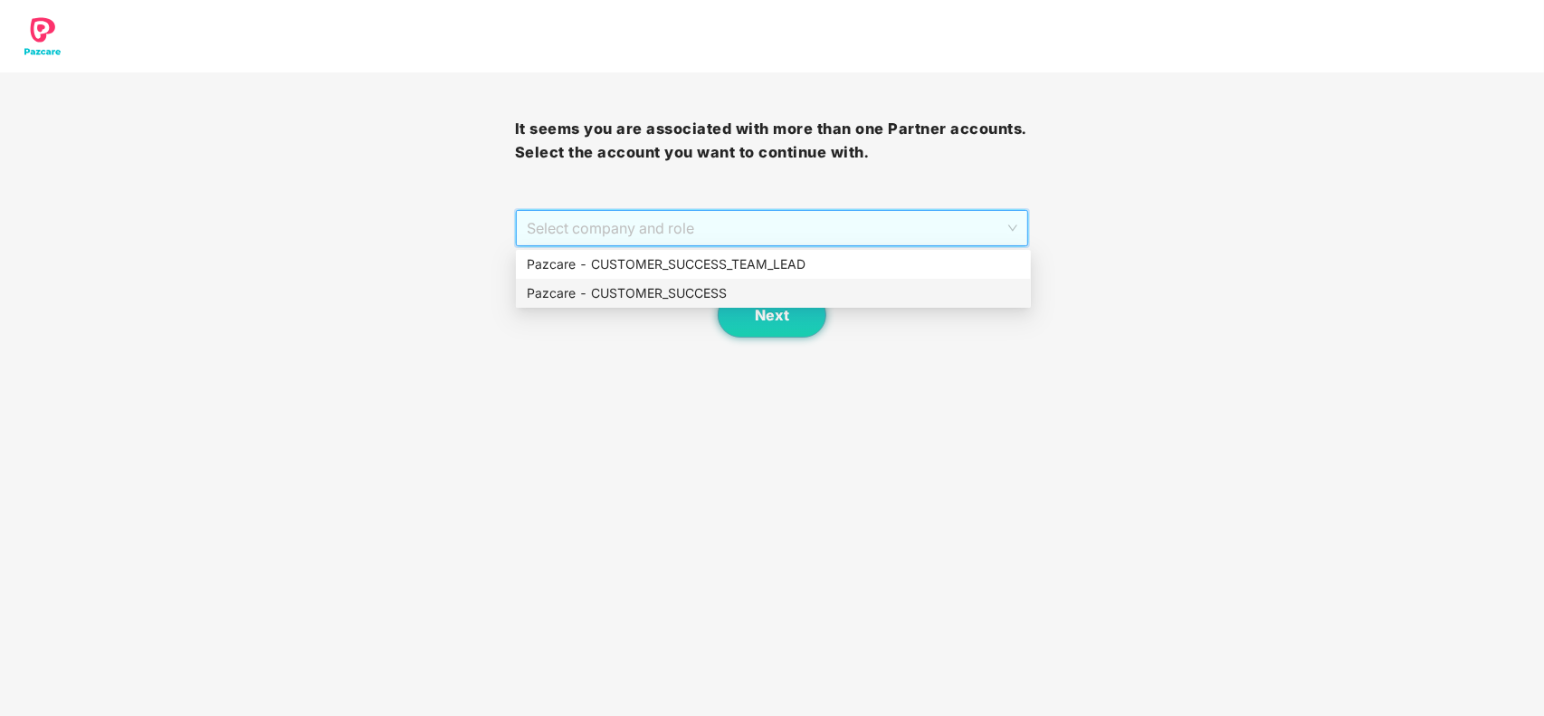
click at [625, 287] on div "Pazcare - CUSTOMER_SUCCESS" at bounding box center [773, 293] width 493 height 20
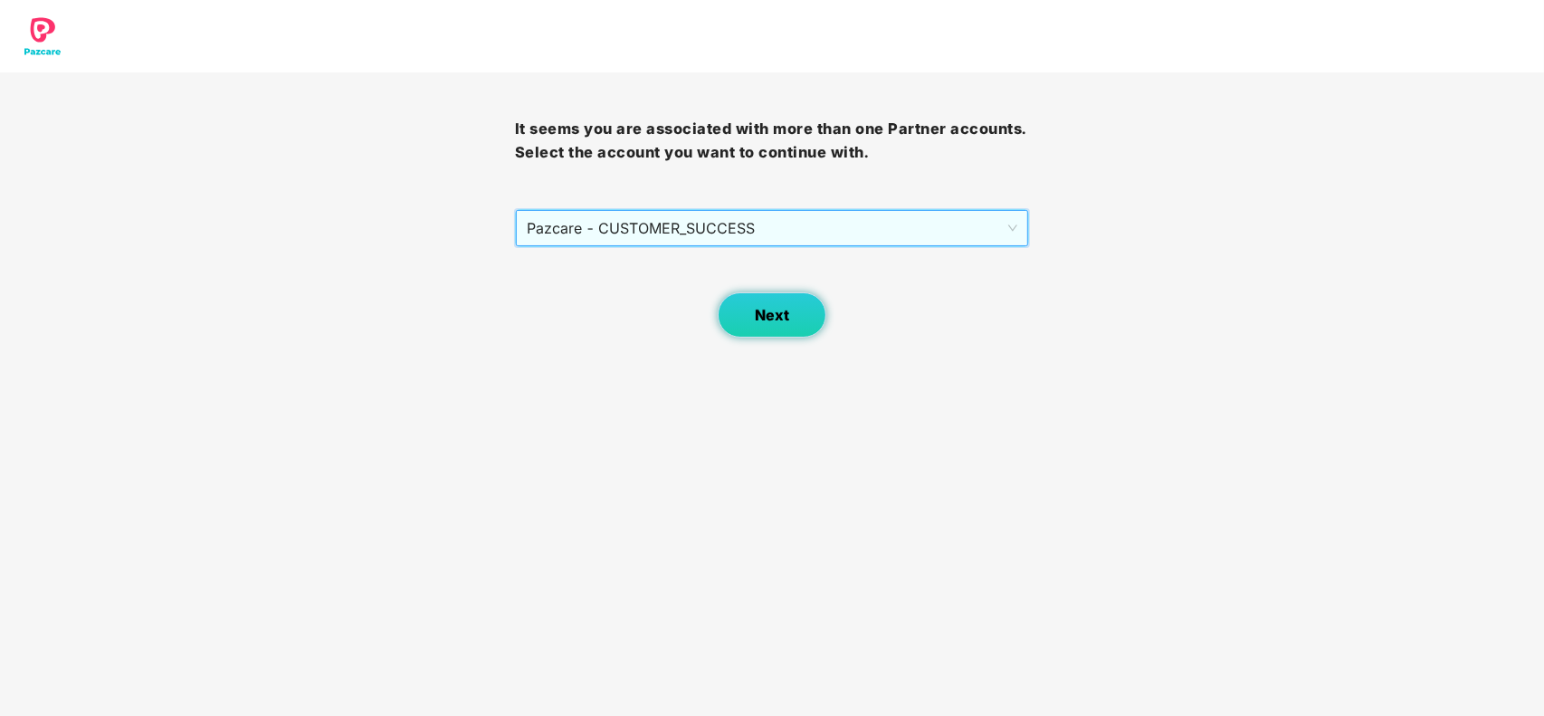
click at [735, 315] on button "Next" at bounding box center [772, 314] width 109 height 45
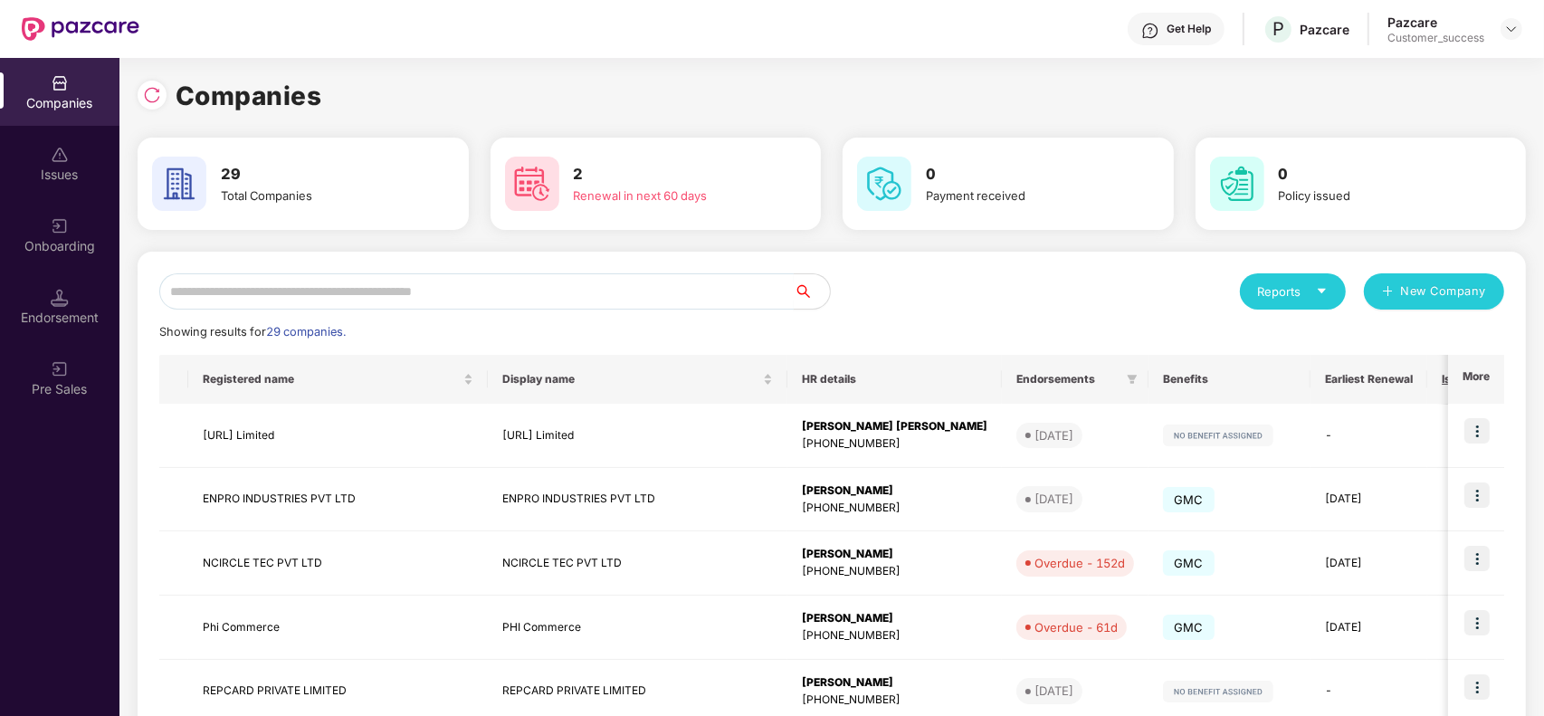
click at [457, 297] on input "text" at bounding box center [476, 291] width 635 height 36
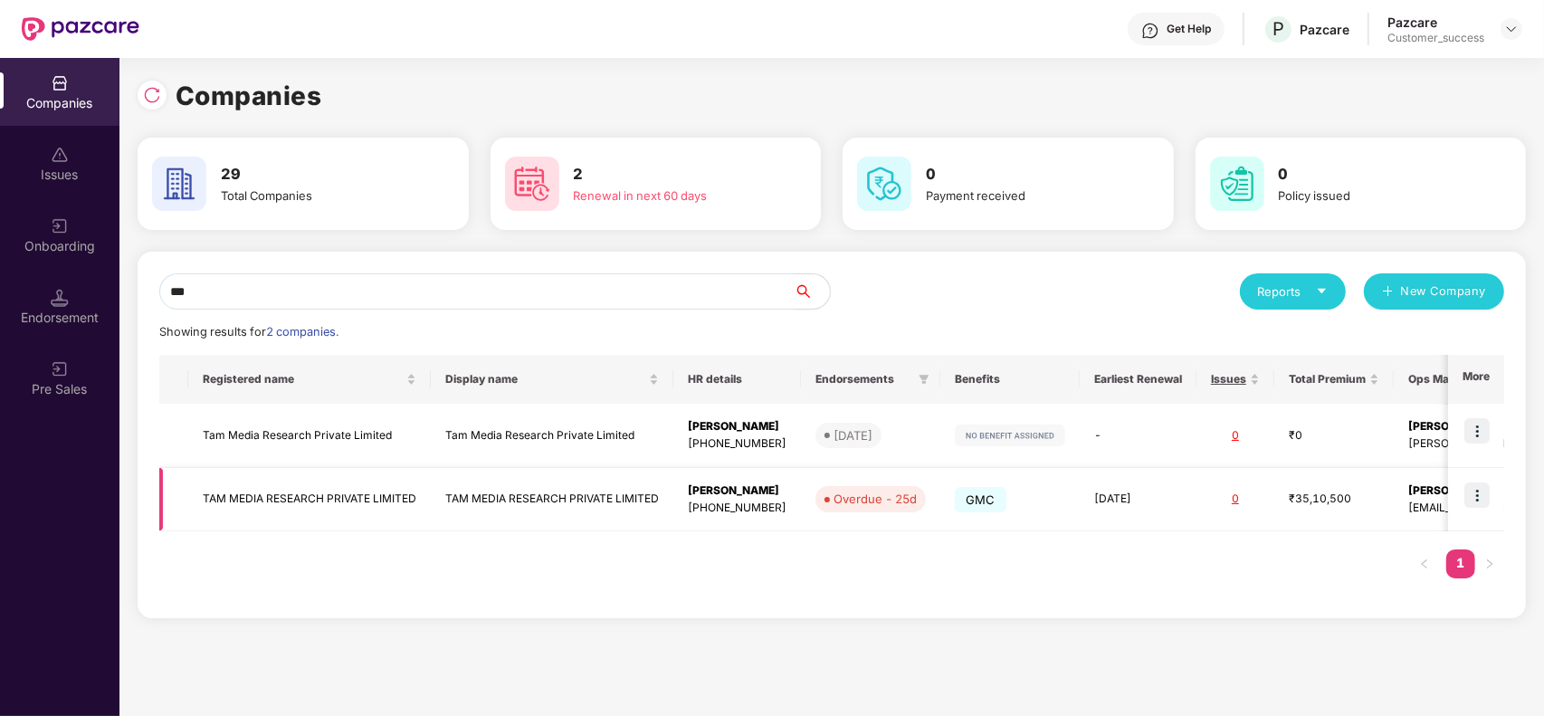
type input "***"
click at [1476, 501] on img at bounding box center [1477, 495] width 25 height 25
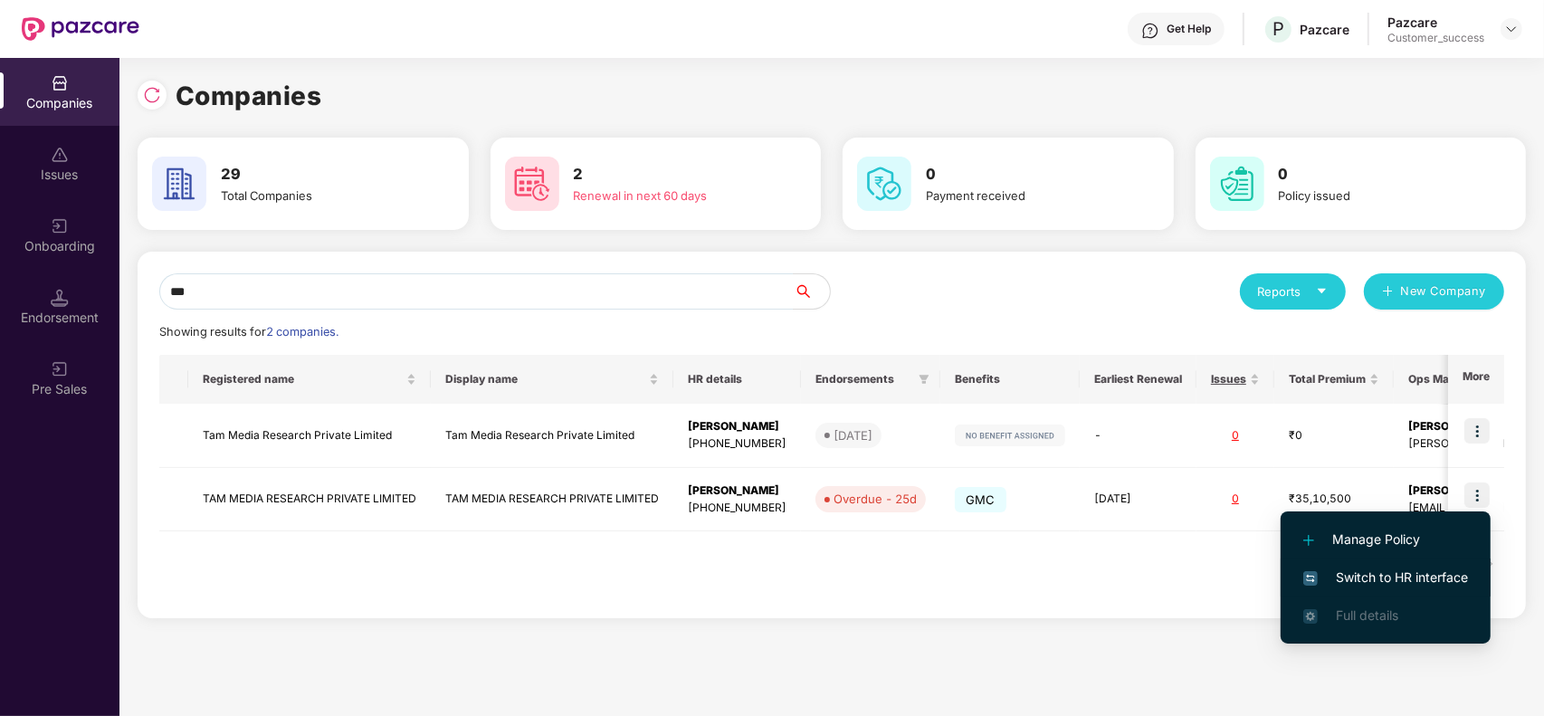
click at [1405, 569] on span "Switch to HR interface" at bounding box center [1386, 578] width 165 height 20
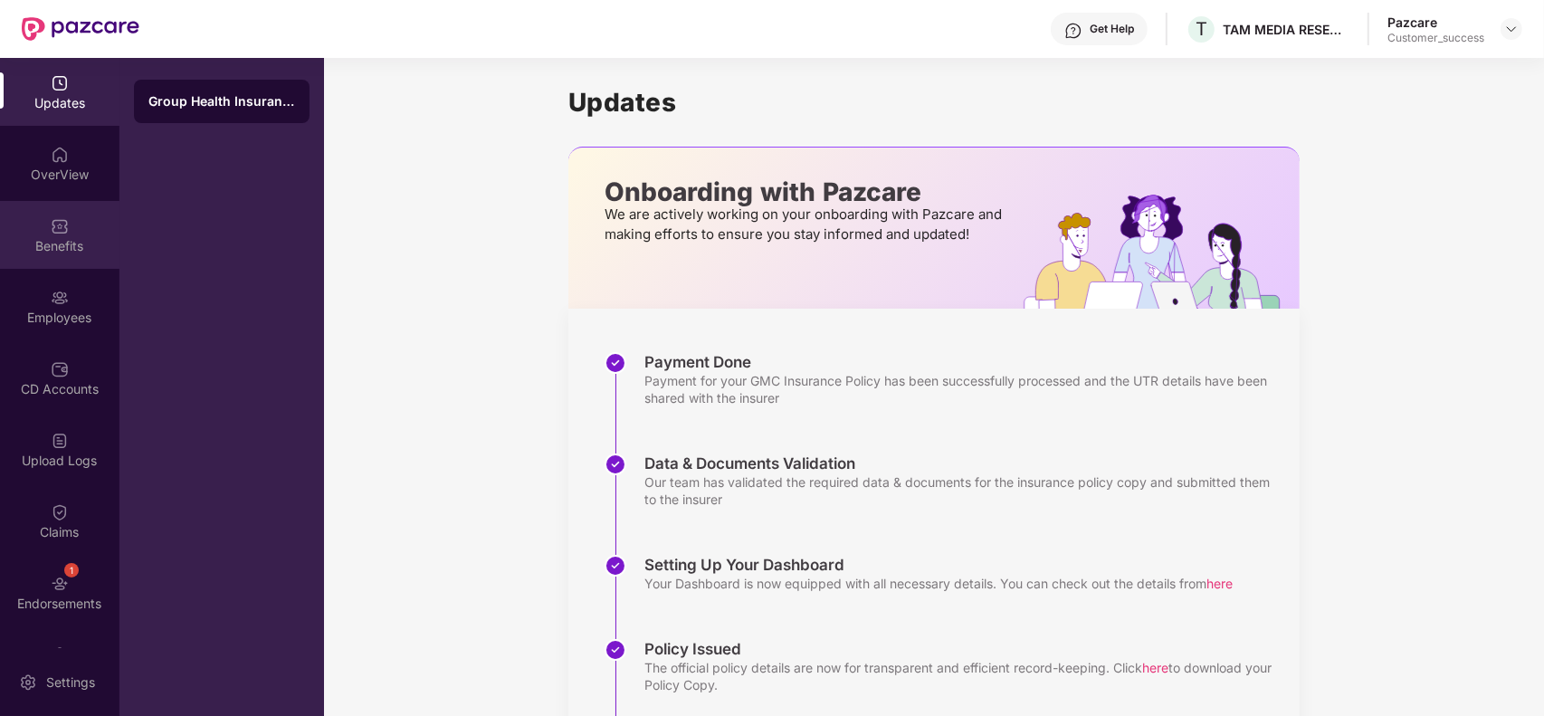
click at [53, 225] on img at bounding box center [60, 226] width 18 height 18
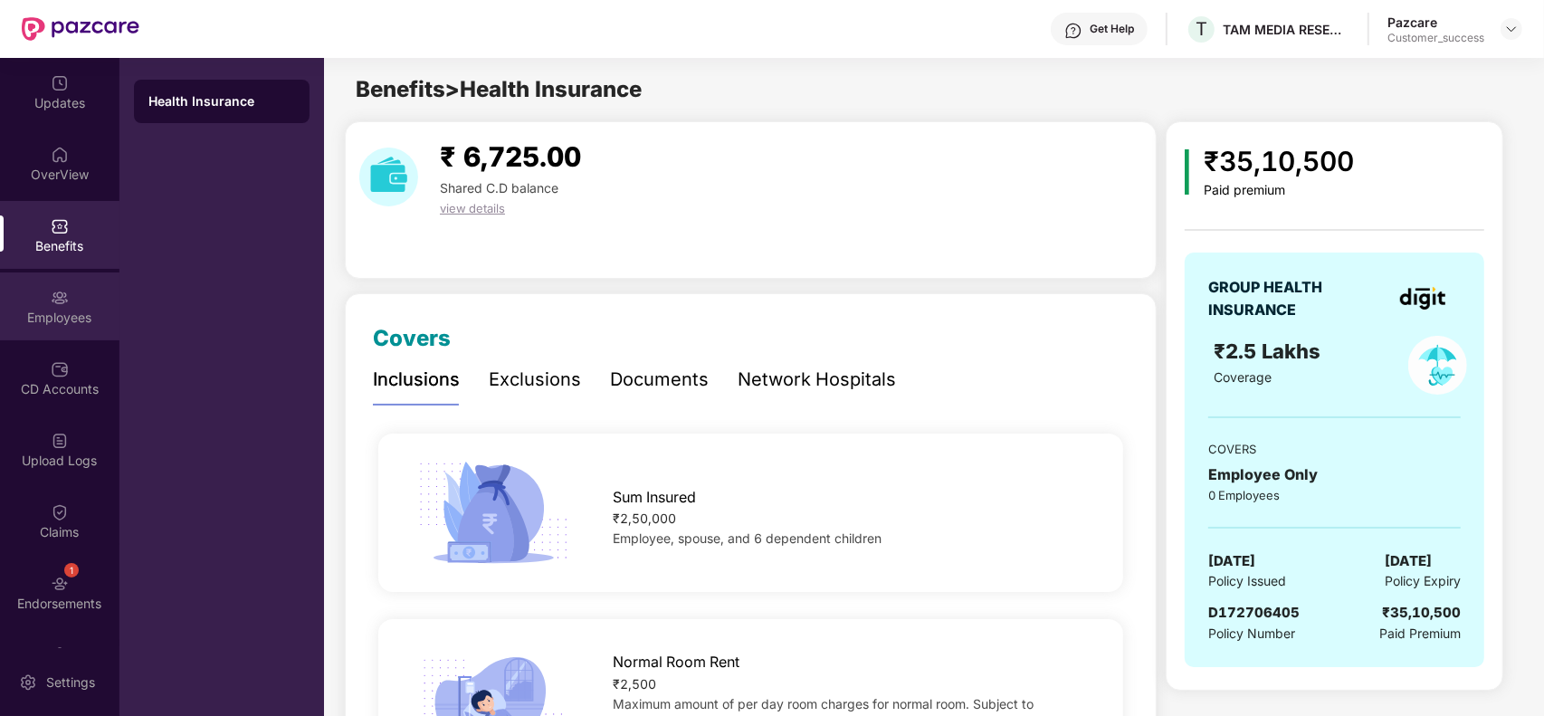
click at [74, 309] on div "Employees" at bounding box center [59, 318] width 119 height 18
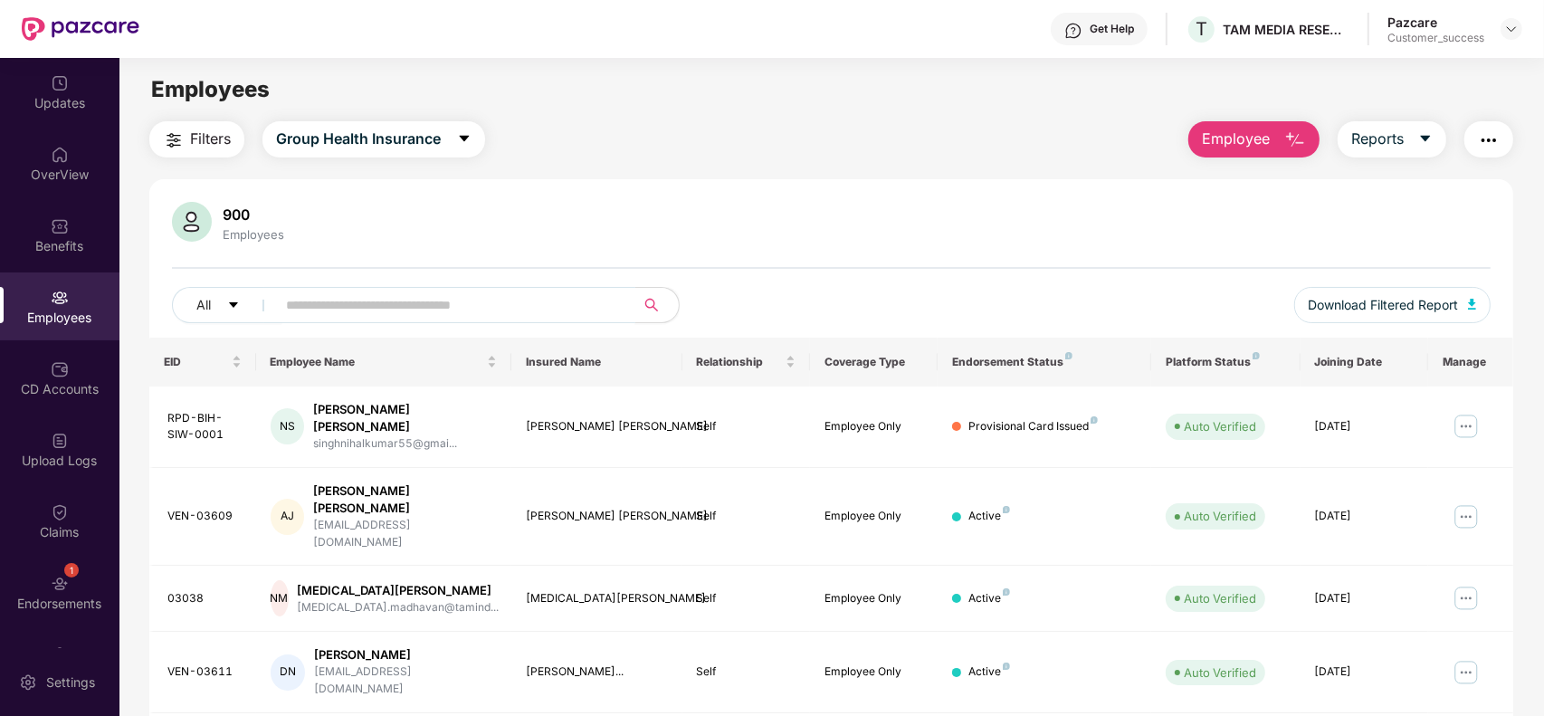
click at [318, 300] on input "text" at bounding box center [448, 304] width 325 height 27
paste input "**********"
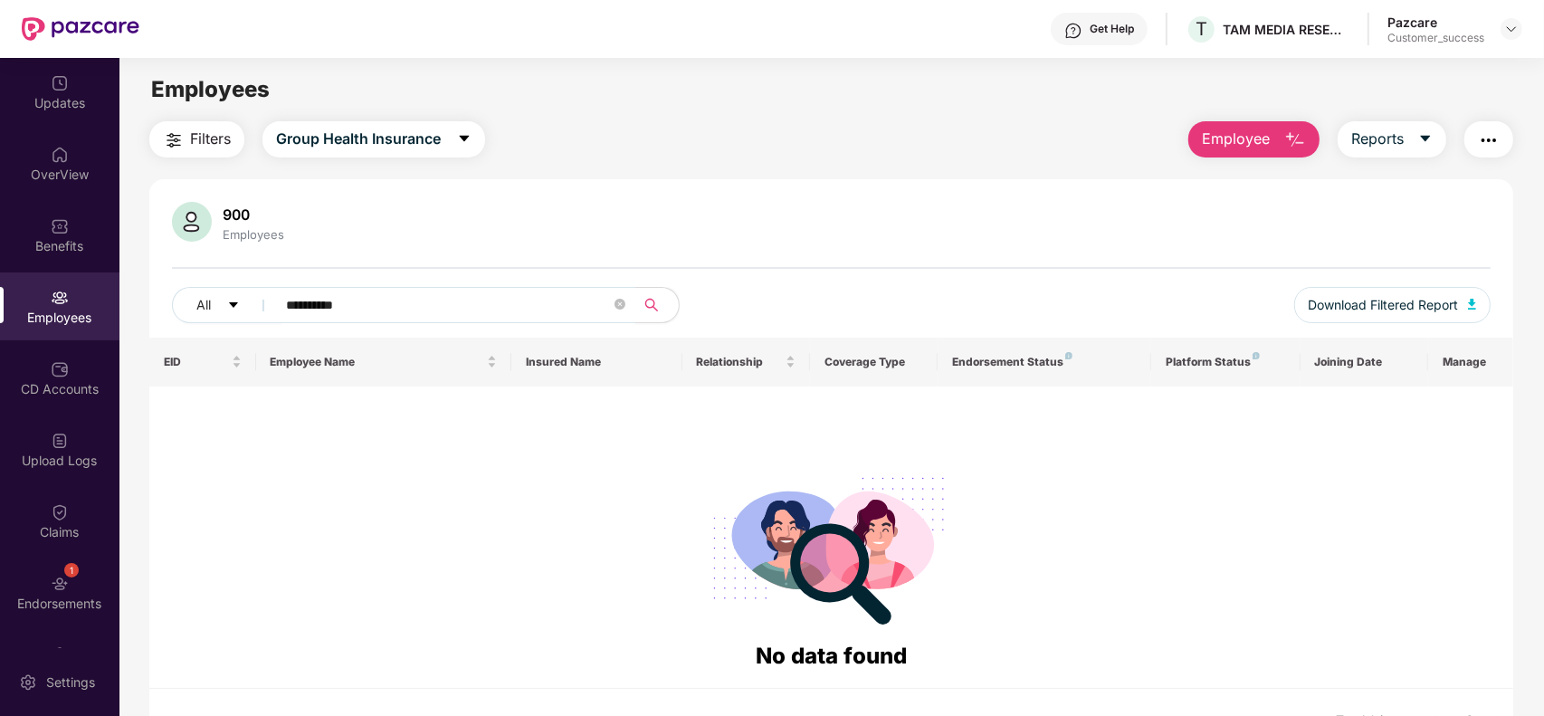
paste input "***"
type input "********"
